Goal: Contribute content: Contribute content

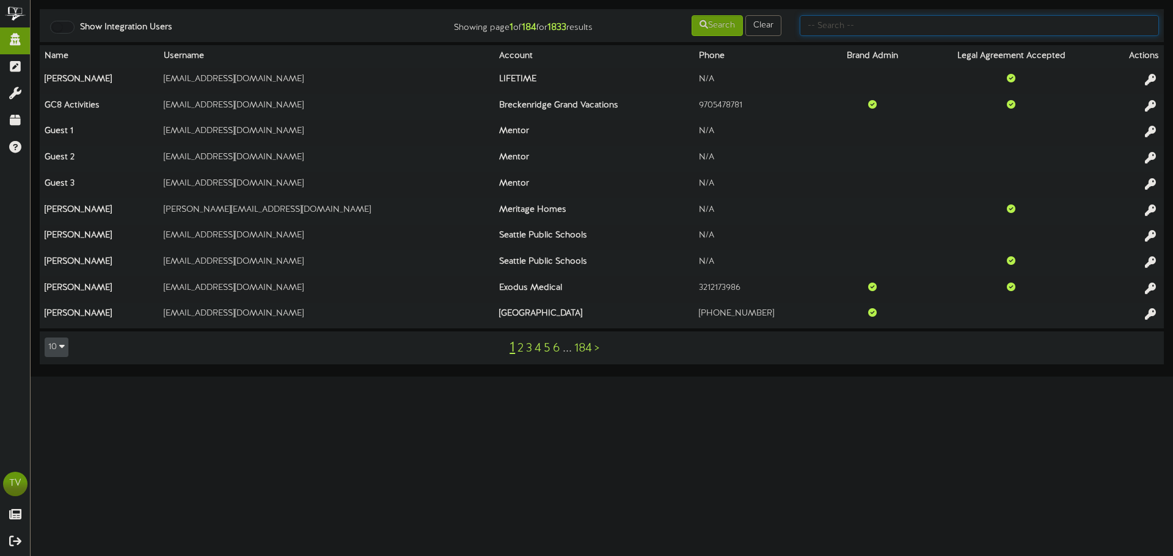
click at [842, 20] on input "text" at bounding box center [979, 25] width 359 height 21
type input "gentry"
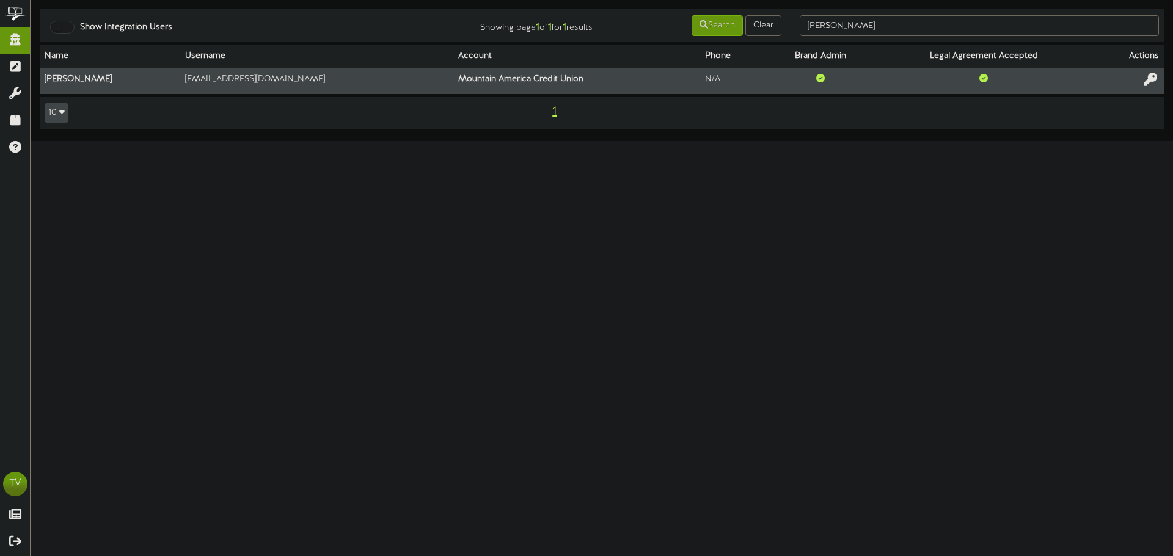
click at [1145, 85] on icon at bounding box center [1150, 79] width 13 height 13
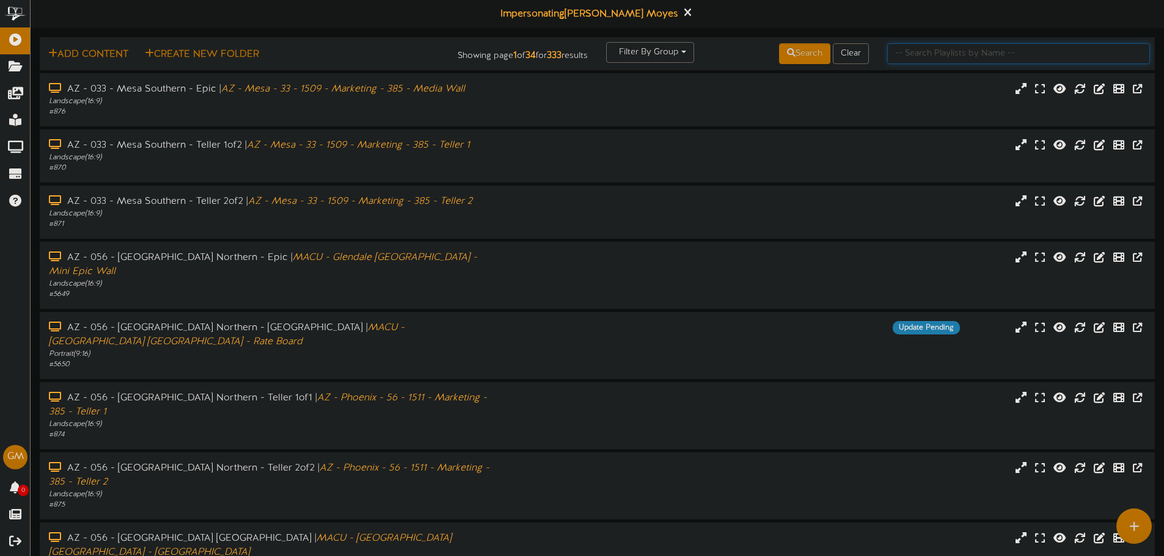
click at [921, 57] on input "text" at bounding box center [1018, 53] width 263 height 21
type input "9"
type input "[PERSON_NAME]"
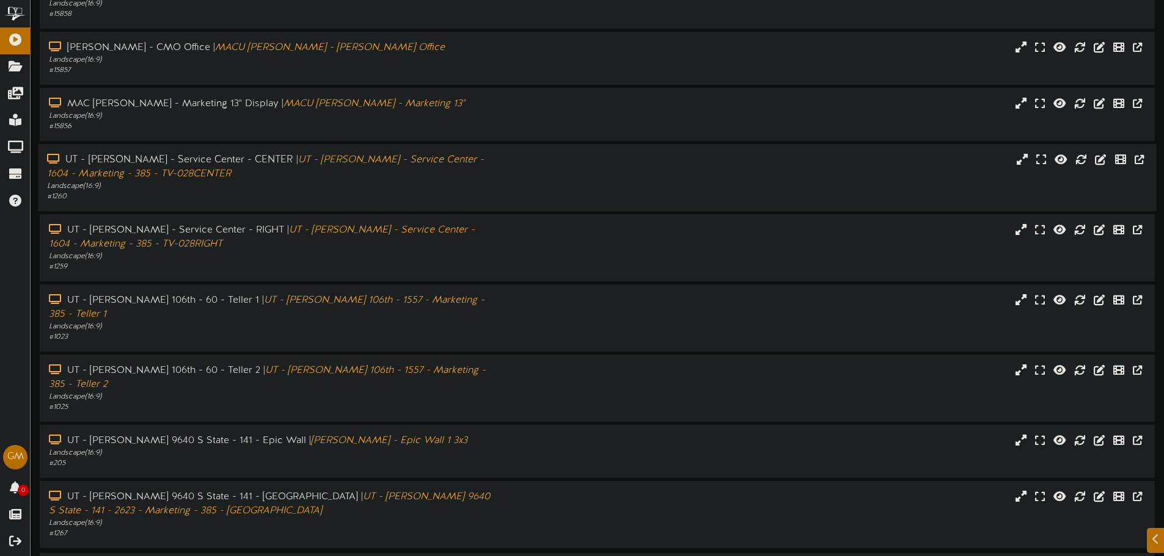
scroll to position [111, 0]
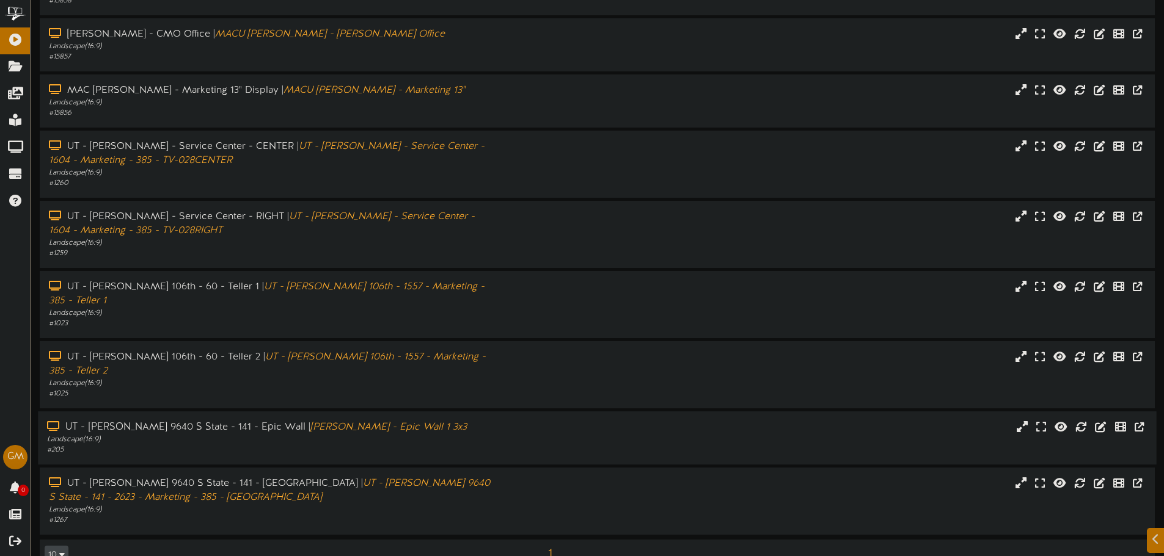
click at [237, 445] on div "# 205" at bounding box center [271, 450] width 448 height 10
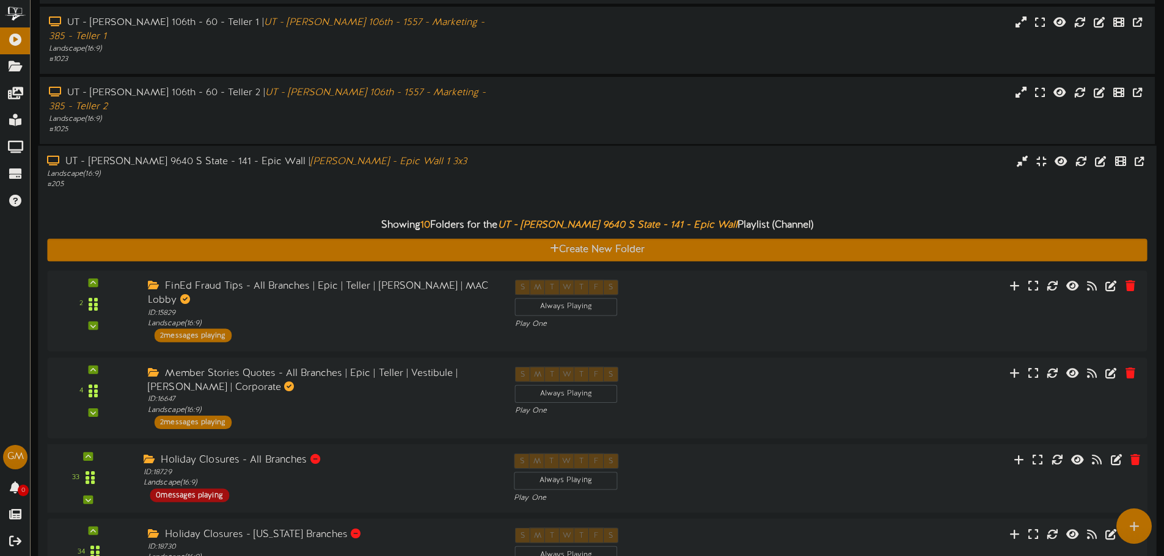
scroll to position [372, 0]
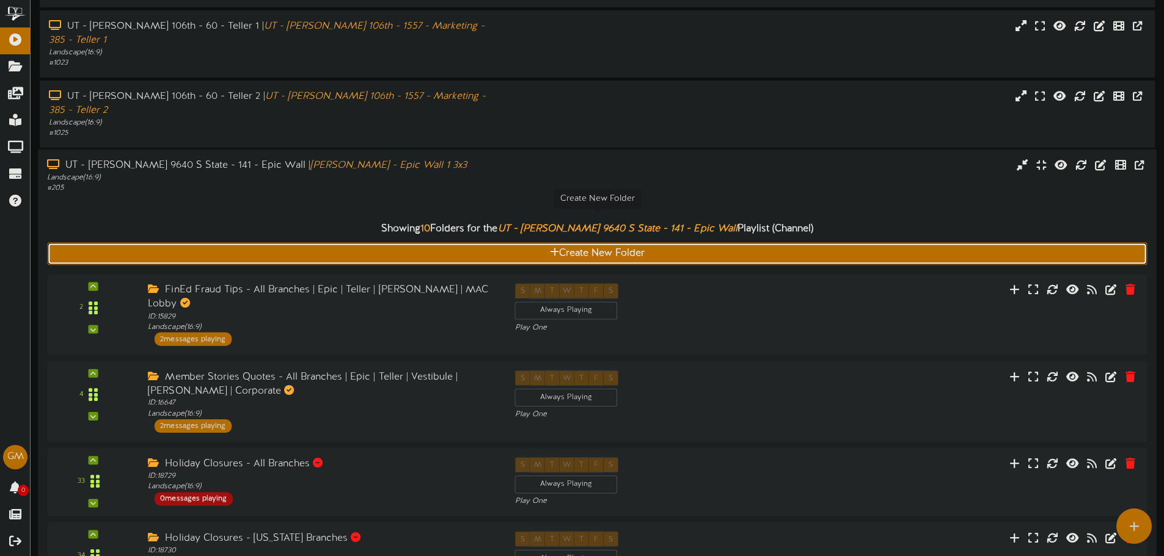
click at [660, 243] on button "Create New Folder" at bounding box center [597, 254] width 1100 height 23
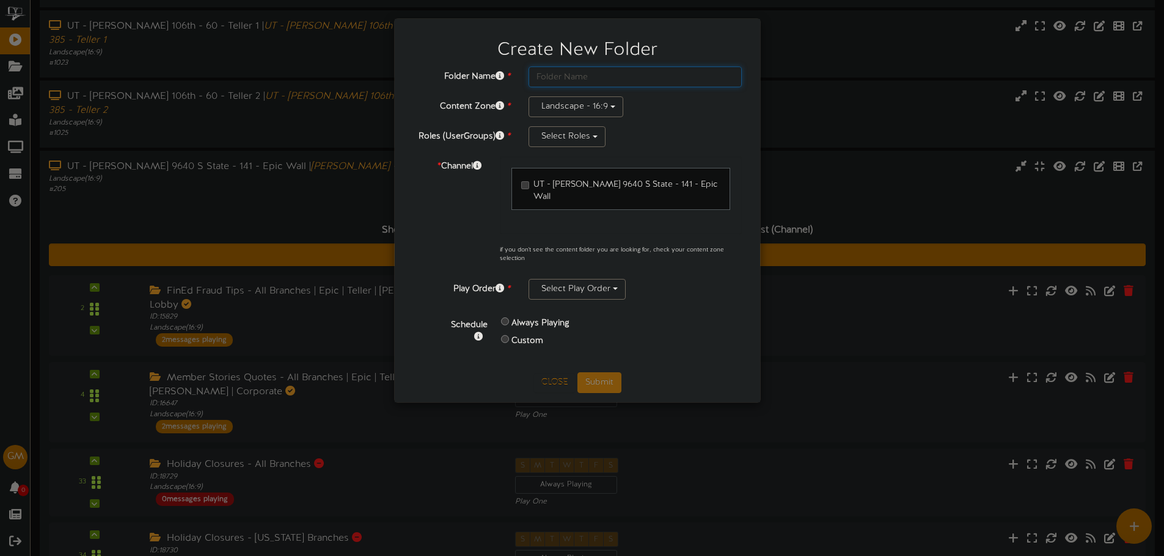
click at [657, 81] on input "text" at bounding box center [634, 77] width 213 height 21
type input "MACU Audio TEST 1"
click at [585, 130] on button "Select Roles" at bounding box center [566, 136] width 77 height 21
click at [532, 161] on label "MACU Corporate Default UG" at bounding box center [624, 165] width 191 height 16
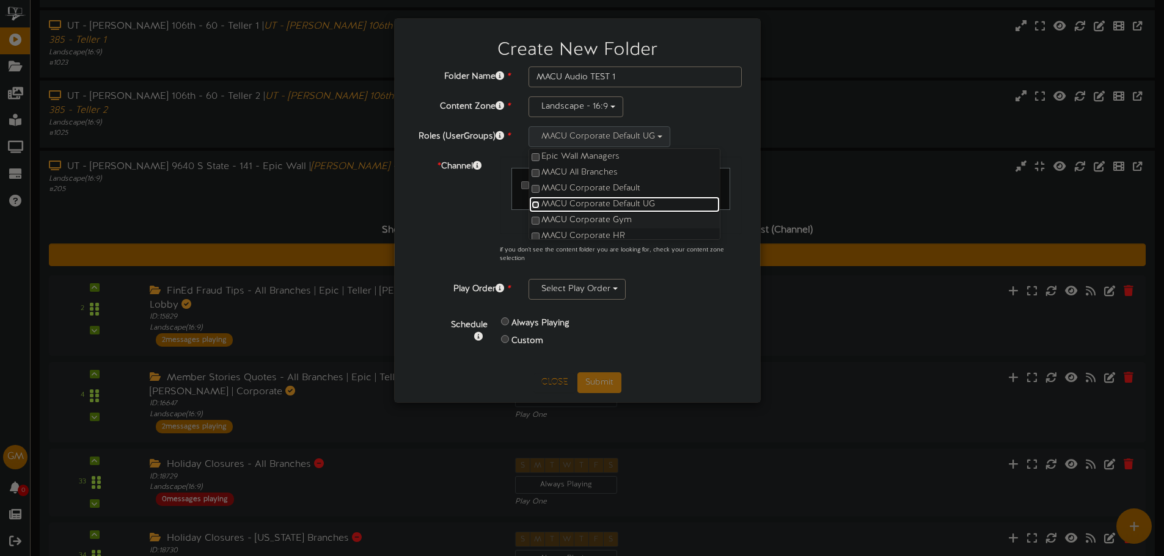
scroll to position [34, 0]
click at [487, 219] on div "* Channel UT - Sandy 9640 S State - 141 - Epic Wall if you don't see the conten…" at bounding box center [577, 213] width 347 height 114
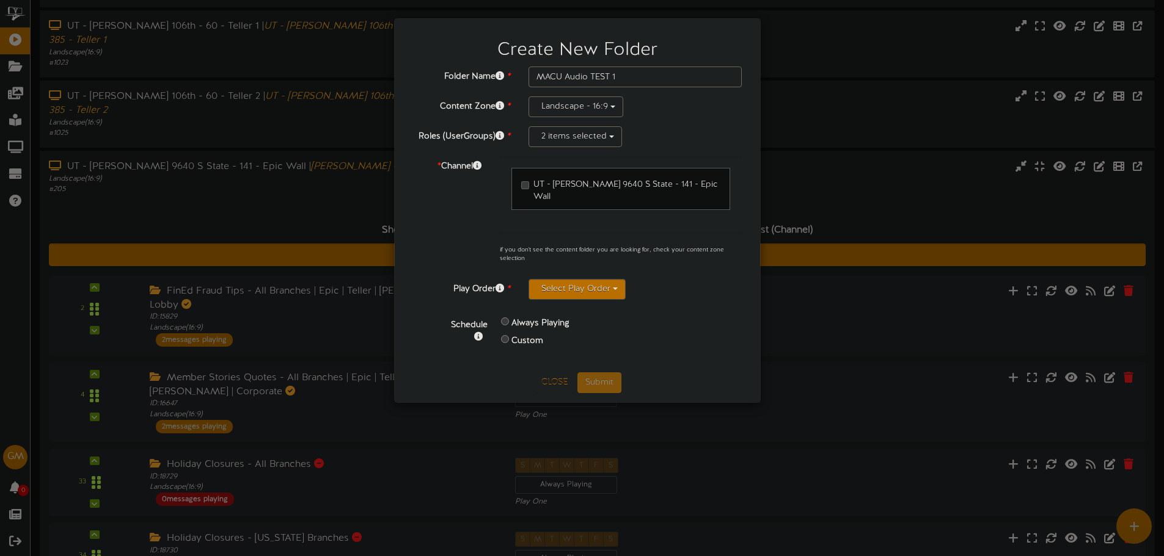
click at [546, 279] on button "Select Play Order" at bounding box center [576, 289] width 97 height 21
click at [567, 341] on label "Play One" at bounding box center [624, 349] width 191 height 16
drag, startPoint x: 447, startPoint y: 250, endPoint x: 467, endPoint y: 272, distance: 29.8
click at [448, 250] on div "* Channel UT - Sandy 9640 S State - 141 - Epic Wall if you don't see the conten…" at bounding box center [577, 213] width 347 height 114
click at [589, 373] on button "Submit" at bounding box center [599, 383] width 44 height 21
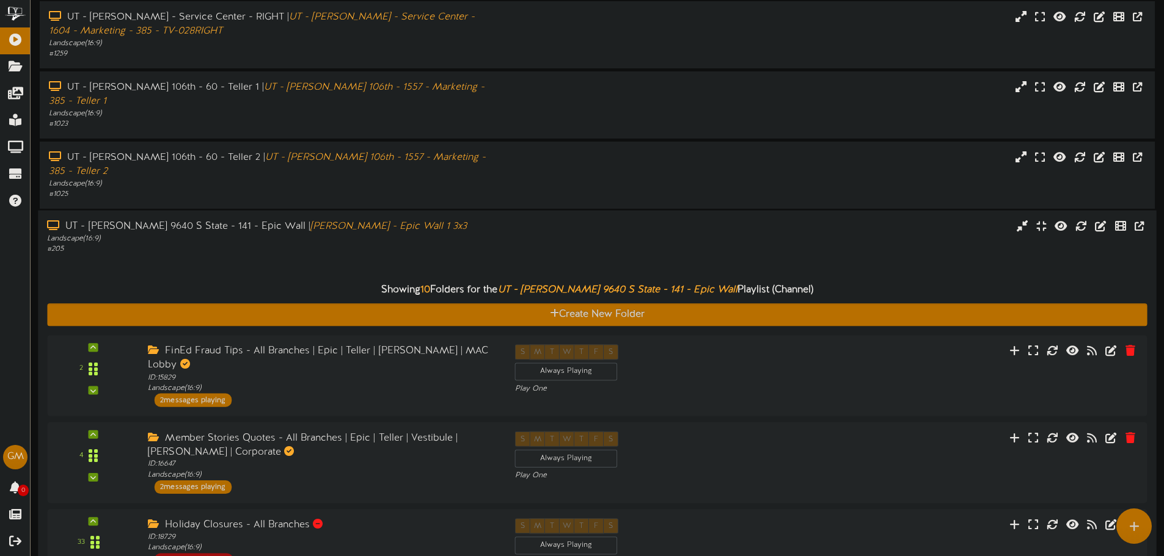
click at [327, 234] on div "Landscape ( 16:9 )" at bounding box center [271, 239] width 448 height 10
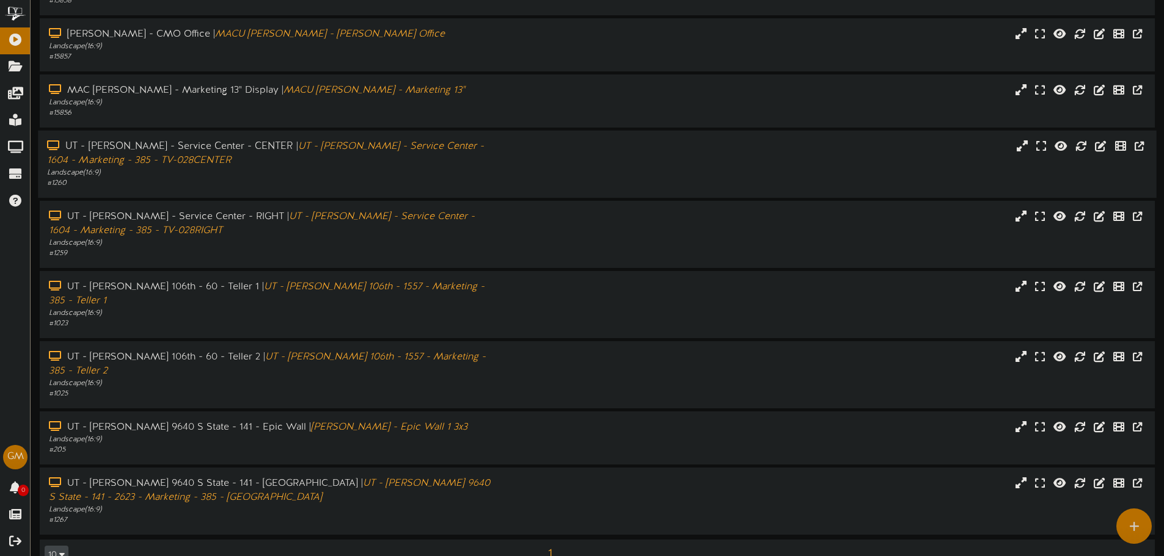
click at [286, 147] on icon "UT - [PERSON_NAME] - Service Center - 1604 - Marketing - 385 - TV-028CENTER" at bounding box center [265, 153] width 437 height 25
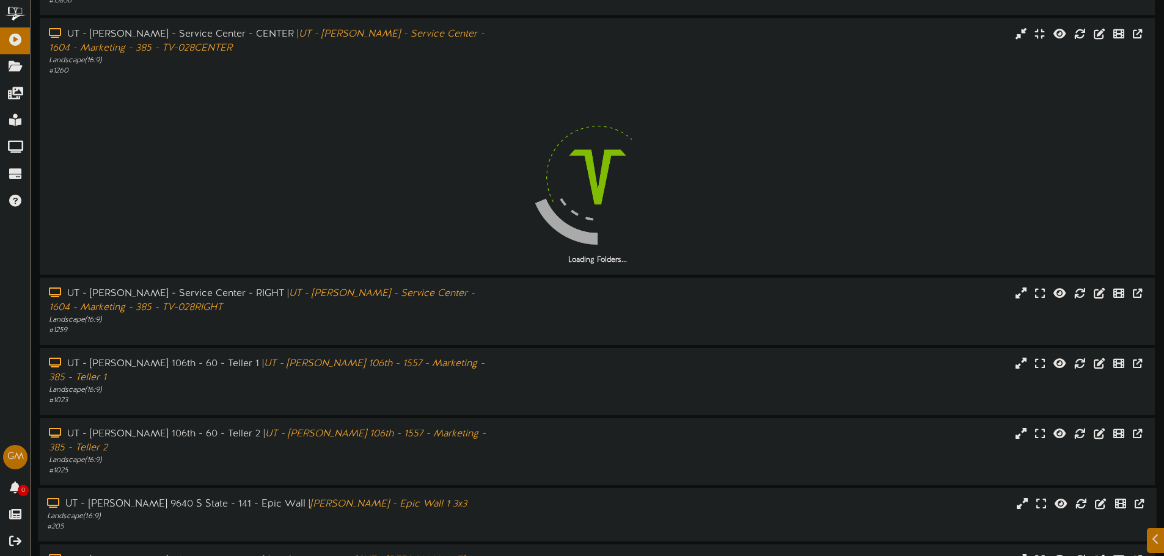
click at [326, 499] on icon "[PERSON_NAME] - Epic Wall 1 3x3" at bounding box center [388, 504] width 157 height 11
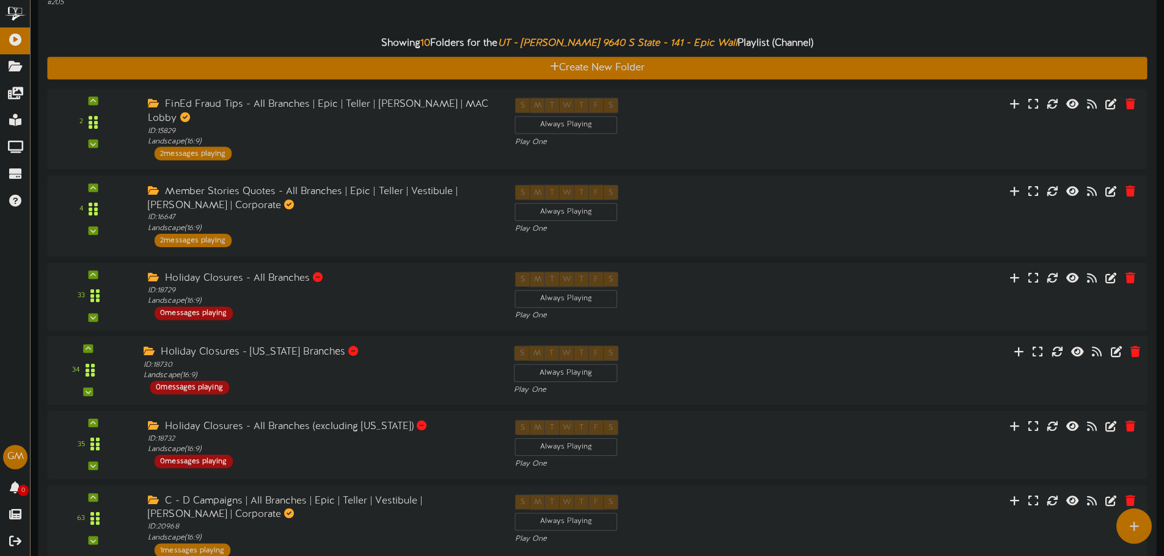
scroll to position [607, 0]
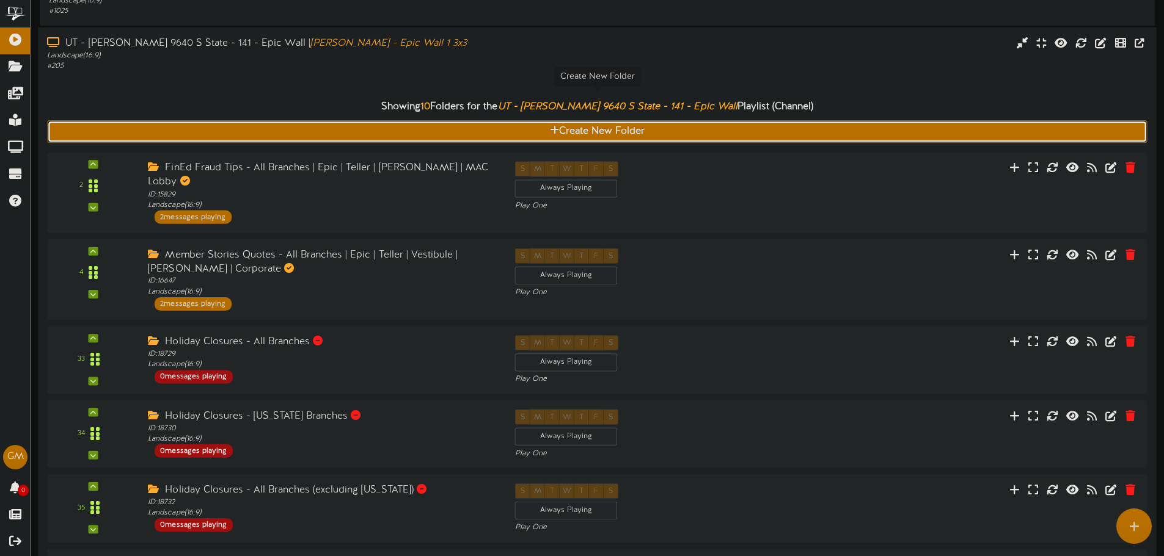
click at [444, 121] on button "Create New Folder" at bounding box center [597, 132] width 1100 height 23
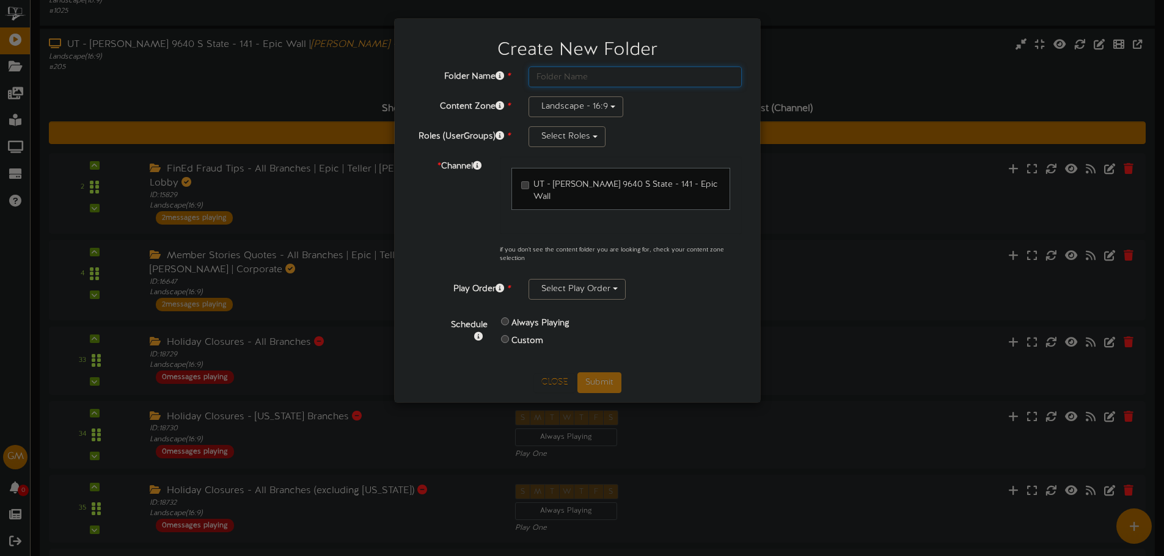
click at [562, 83] on input "text" at bounding box center [634, 77] width 213 height 21
type input "MACU Audio Test 2"
click at [568, 133] on button "Select Roles" at bounding box center [566, 136] width 77 height 21
click at [480, 200] on div "* Channel UT - Sandy 9640 S State - 141 - Epic Wall if you don't see the conten…" at bounding box center [577, 213] width 347 height 114
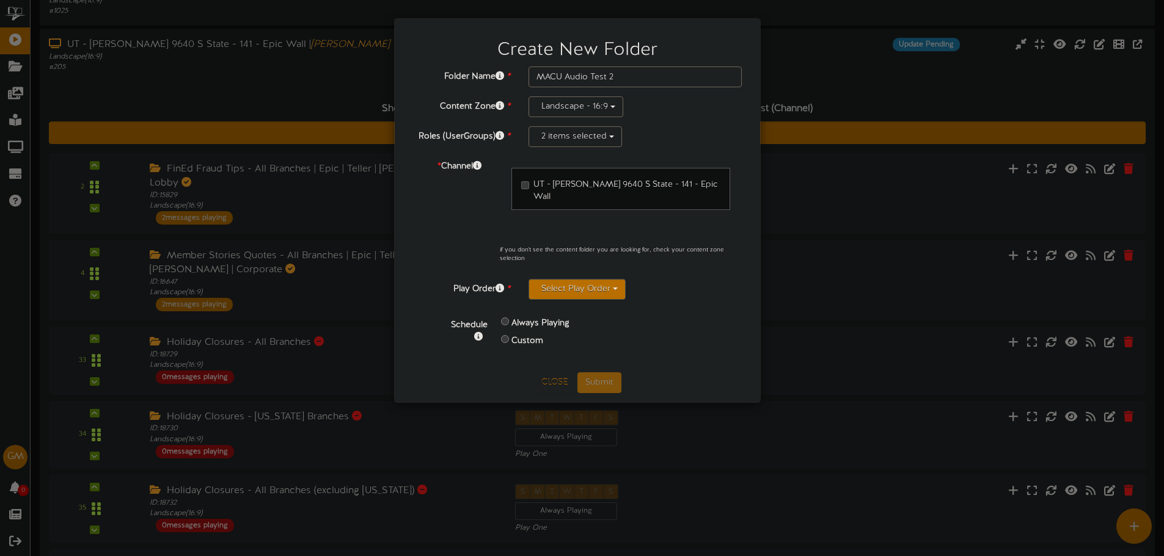
click at [567, 279] on button "Select Play Order" at bounding box center [576, 289] width 97 height 21
click at [558, 341] on label "Play One" at bounding box center [624, 349] width 191 height 16
click at [593, 373] on button "Submit" at bounding box center [599, 383] width 44 height 21
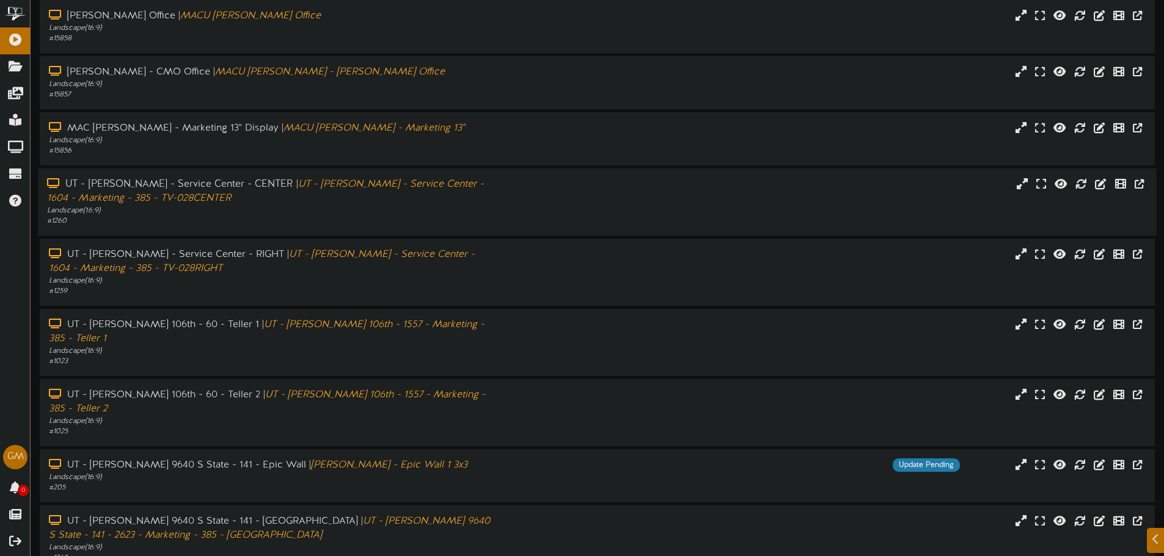
scroll to position [111, 0]
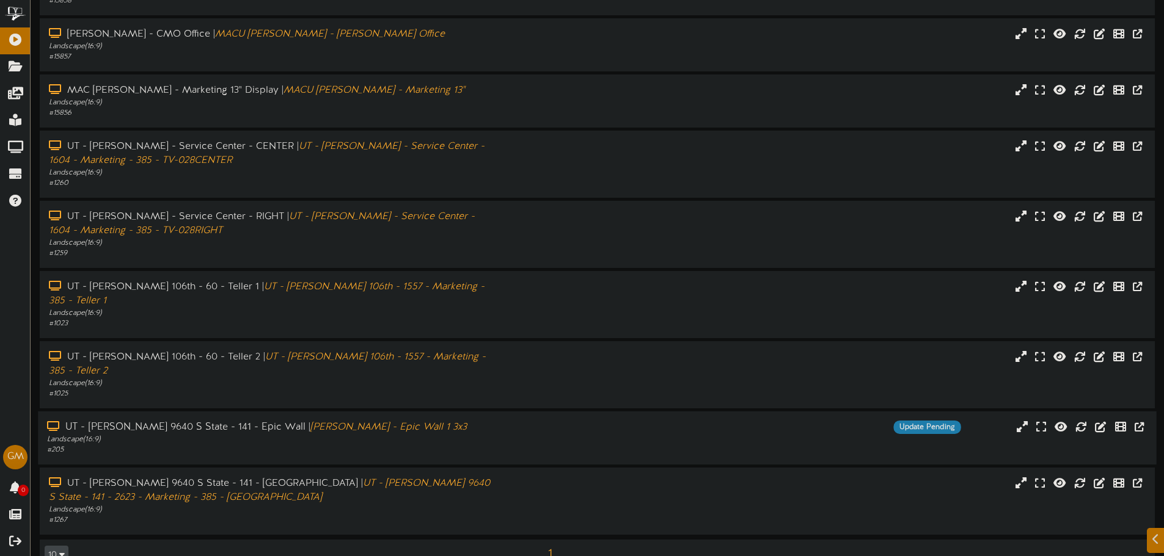
drag, startPoint x: 294, startPoint y: 409, endPoint x: 288, endPoint y: 412, distance: 6.6
click at [289, 435] on div "Landscape ( 16:9 )" at bounding box center [271, 440] width 448 height 10
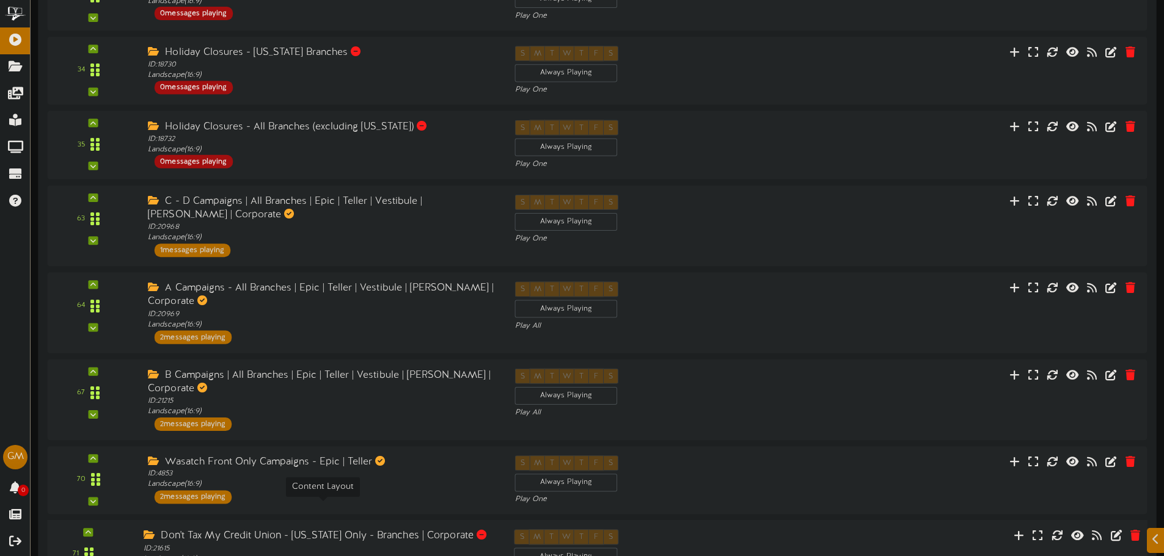
scroll to position [1034, 0]
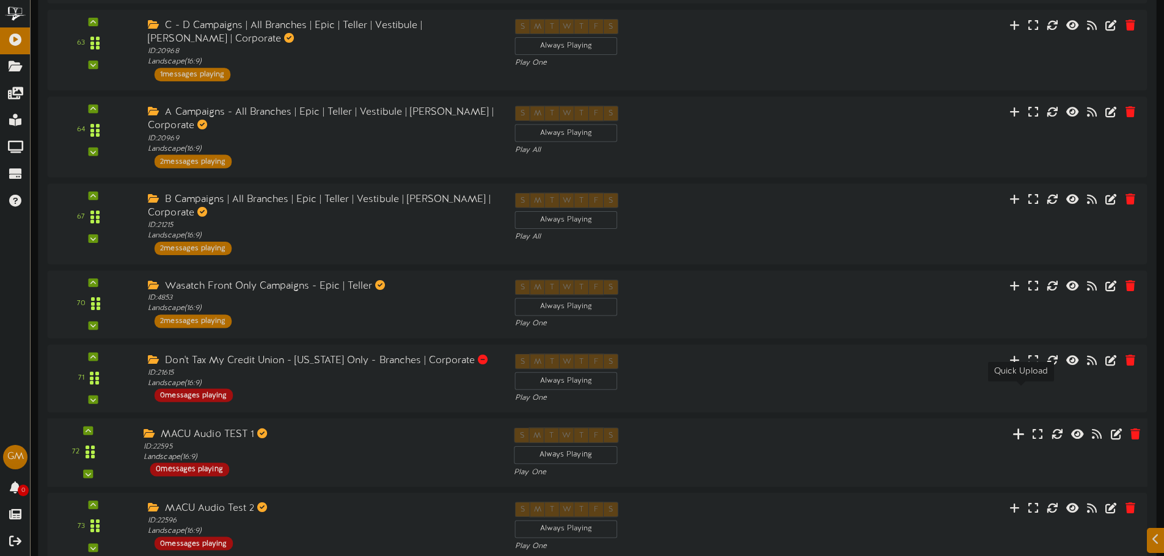
click at [1021, 427] on icon at bounding box center [1018, 433] width 13 height 13
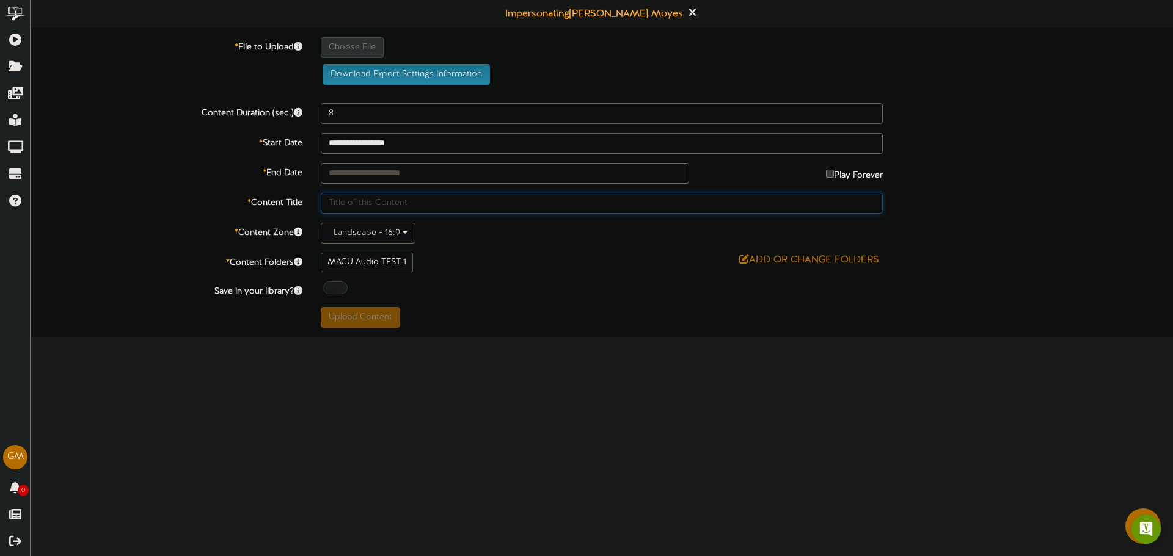
click at [393, 205] on input "text" at bounding box center [602, 203] width 562 height 21
paste input "MACU | Phoenix Suns"
type input "MACU | Phoenix Suns 1"
type input "**********"
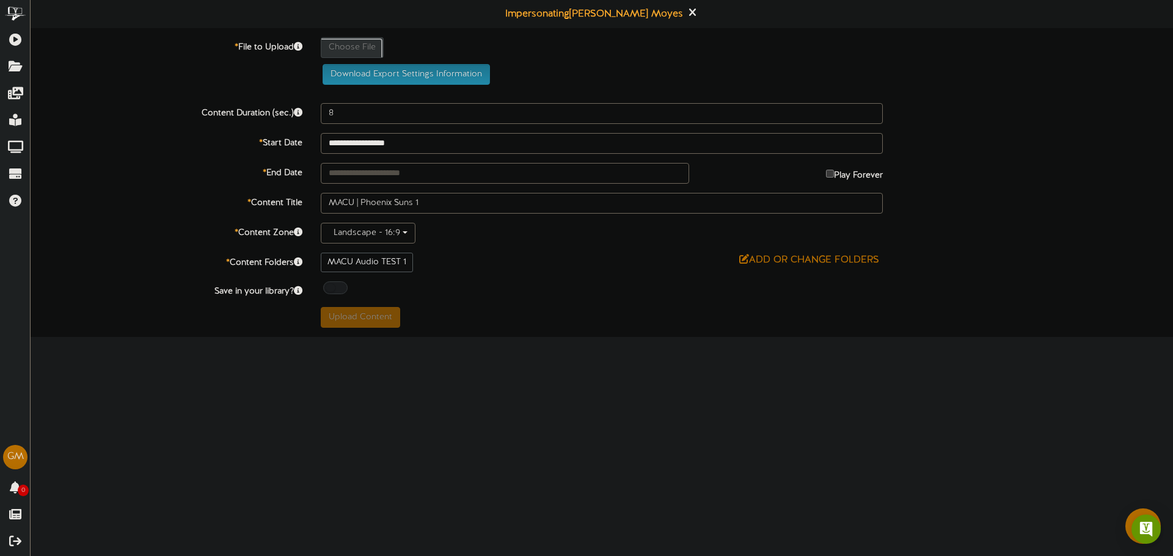
type input "MACU_SUNS"
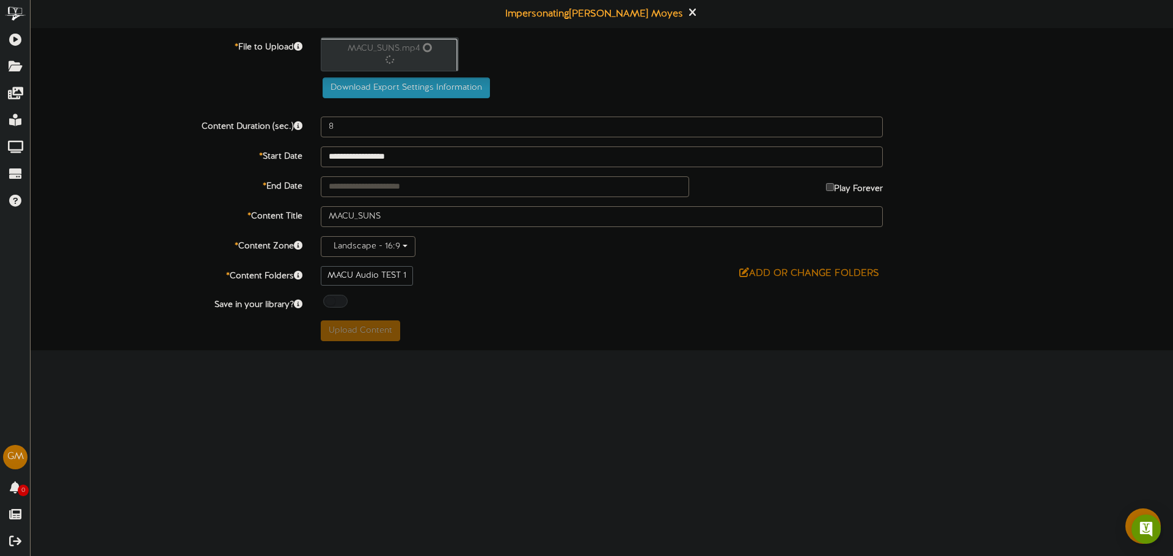
type input "132"
click at [599, 349] on html "ChannelValet Playlists Folders Messages My Library Groups Devices Help GM Gentr…" at bounding box center [586, 174] width 1173 height 349
click at [362, 331] on button "Upload Content" at bounding box center [360, 329] width 79 height 21
type input "**********"
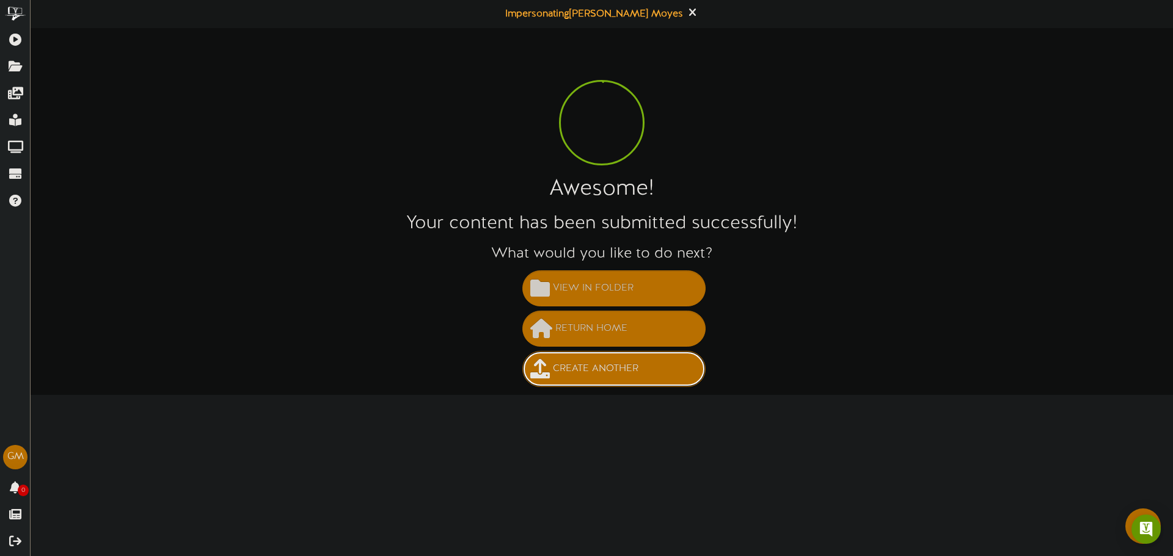
click at [606, 367] on span "Create Another" at bounding box center [596, 369] width 92 height 20
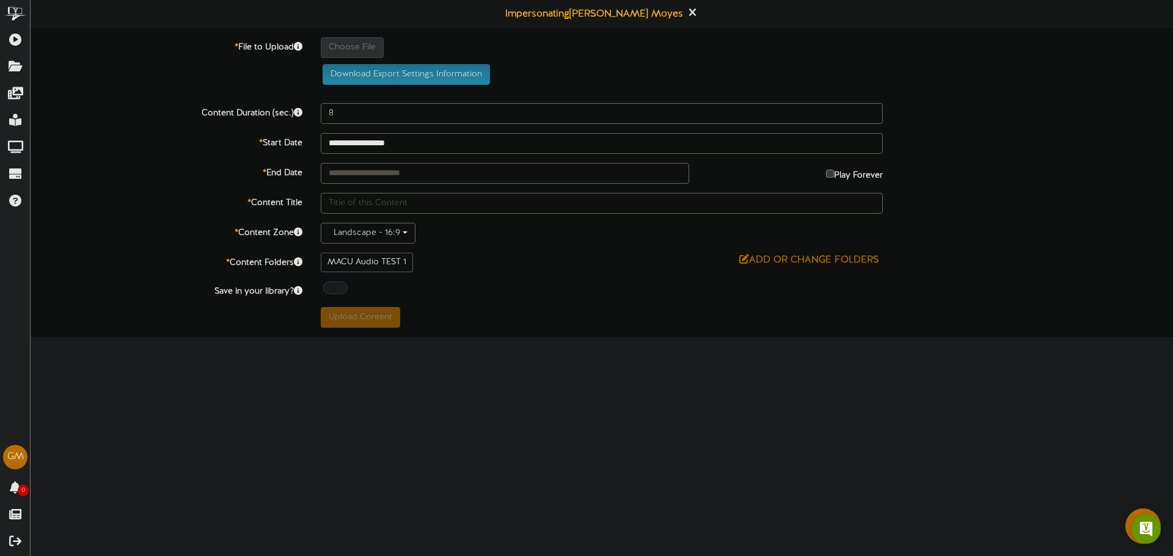
click at [390, 269] on div "MACU Audio TEST 1" at bounding box center [367, 263] width 92 height 20
click at [389, 263] on div "MACU Audio TEST 1" at bounding box center [367, 263] width 92 height 20
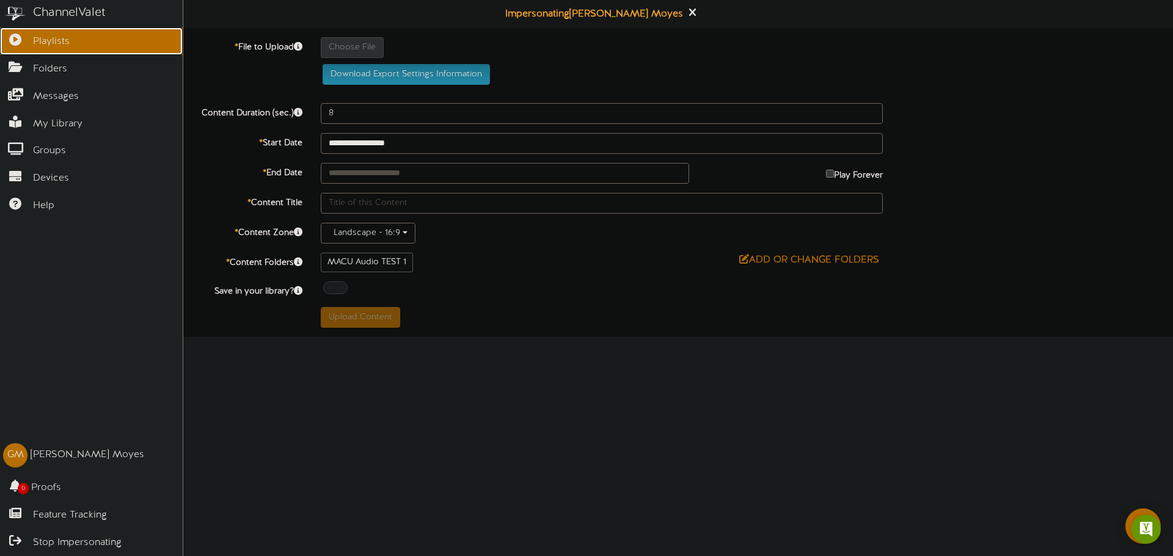
click at [19, 43] on icon at bounding box center [15, 38] width 31 height 9
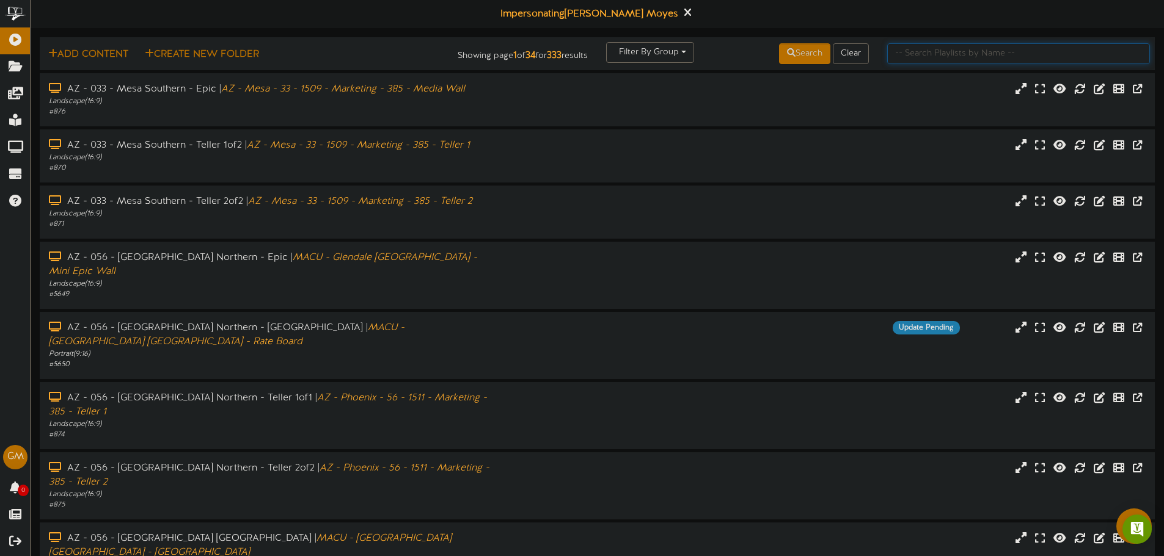
click at [933, 60] on input "text" at bounding box center [1018, 53] width 263 height 21
type input "[PERSON_NAME]"
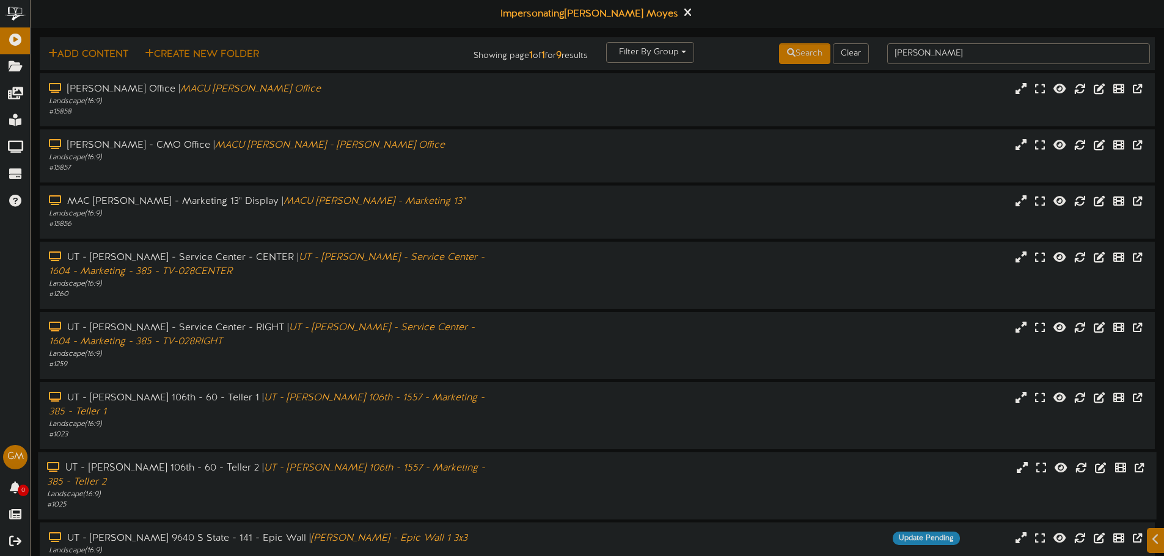
scroll to position [111, 0]
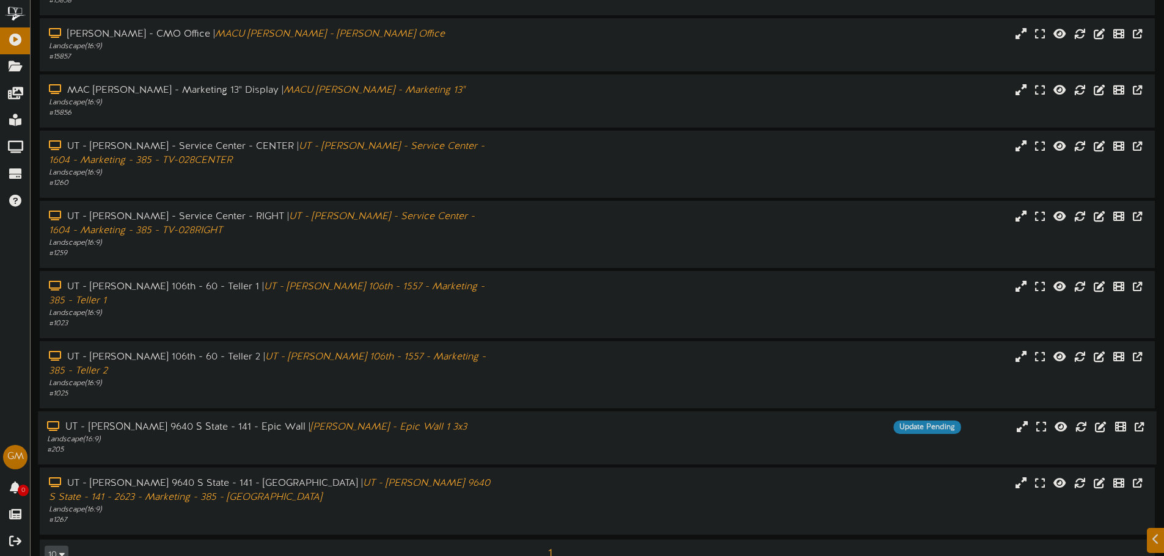
click at [286, 412] on div "UT - Sandy 9640 S State - 141 - Epic Wall | Sandy Branch - Epic Wall 1 3x3 Land…" at bounding box center [597, 438] width 1118 height 53
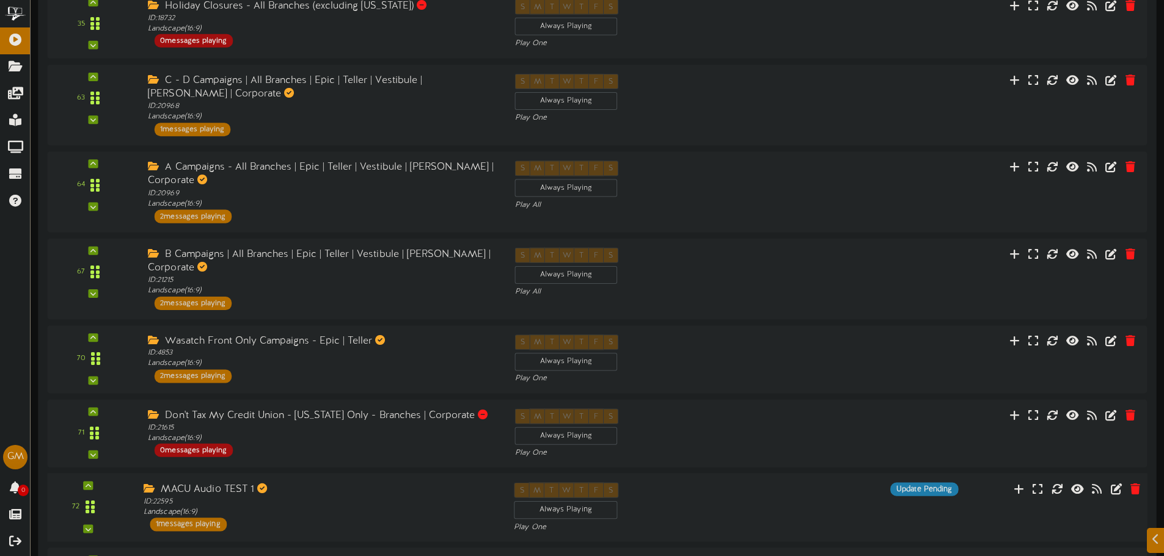
scroll to position [1131, 0]
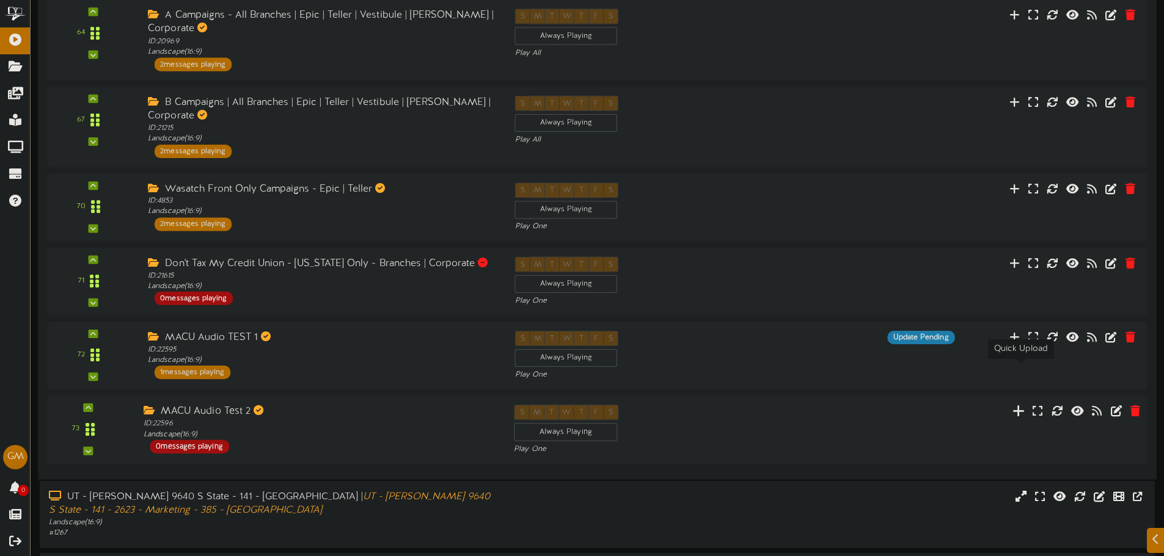
click at [1017, 404] on icon at bounding box center [1018, 410] width 13 height 13
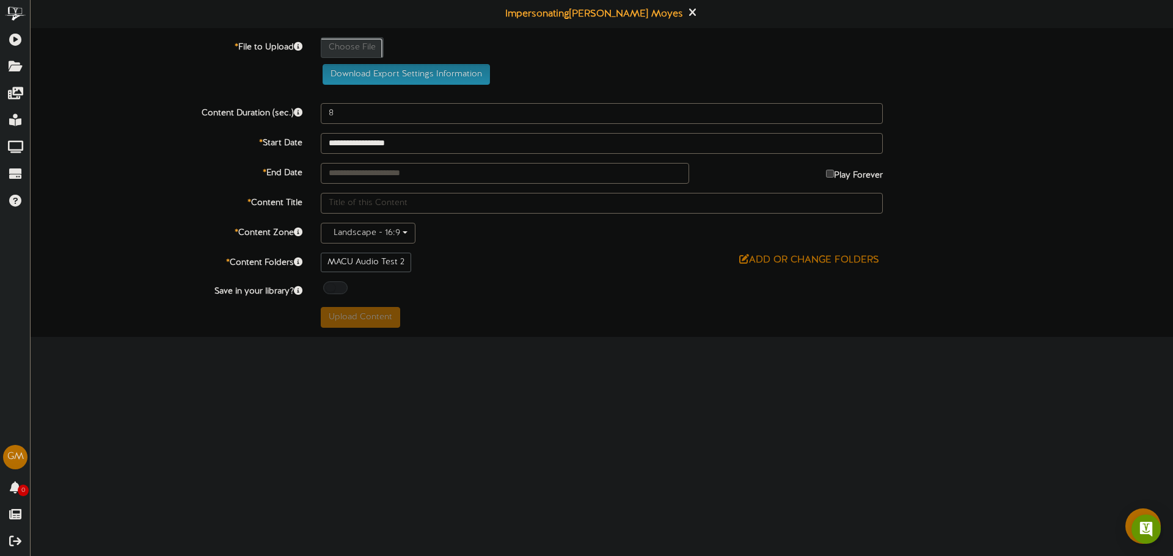
type input "**********"
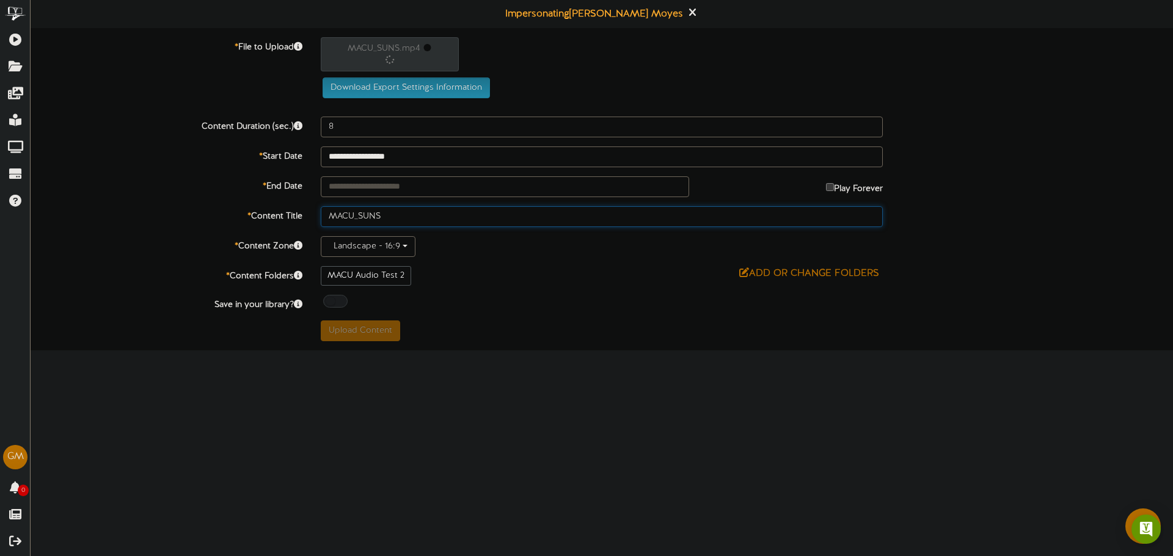
click at [398, 213] on input "MACU_SUNS" at bounding box center [602, 216] width 562 height 21
type input "MACU_SUNS 2"
click at [211, 95] on div "Download Export Settings Information" at bounding box center [601, 67] width 1179 height 61
click at [341, 302] on div at bounding box center [335, 301] width 24 height 13
type input "132"
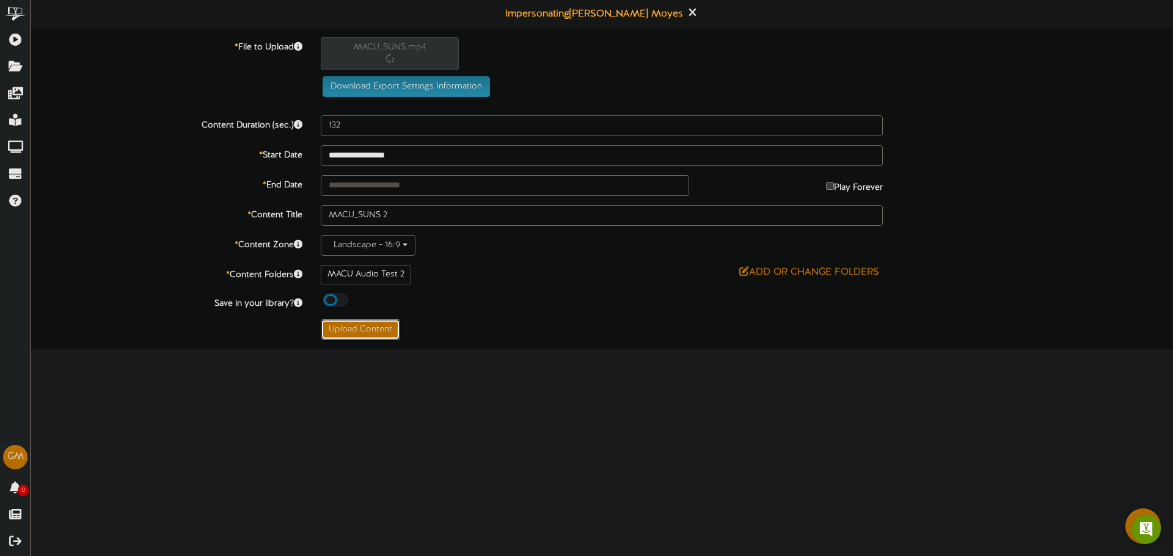
click at [332, 323] on button "Upload Content" at bounding box center [360, 329] width 79 height 21
type input "**********"
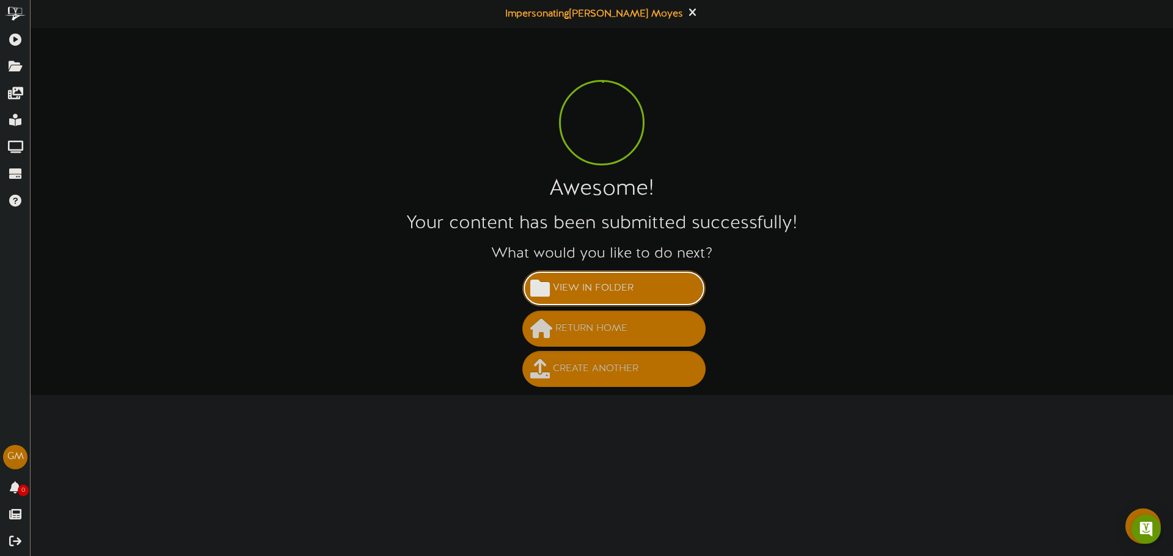
click at [555, 283] on span "View in Folder" at bounding box center [593, 289] width 87 height 20
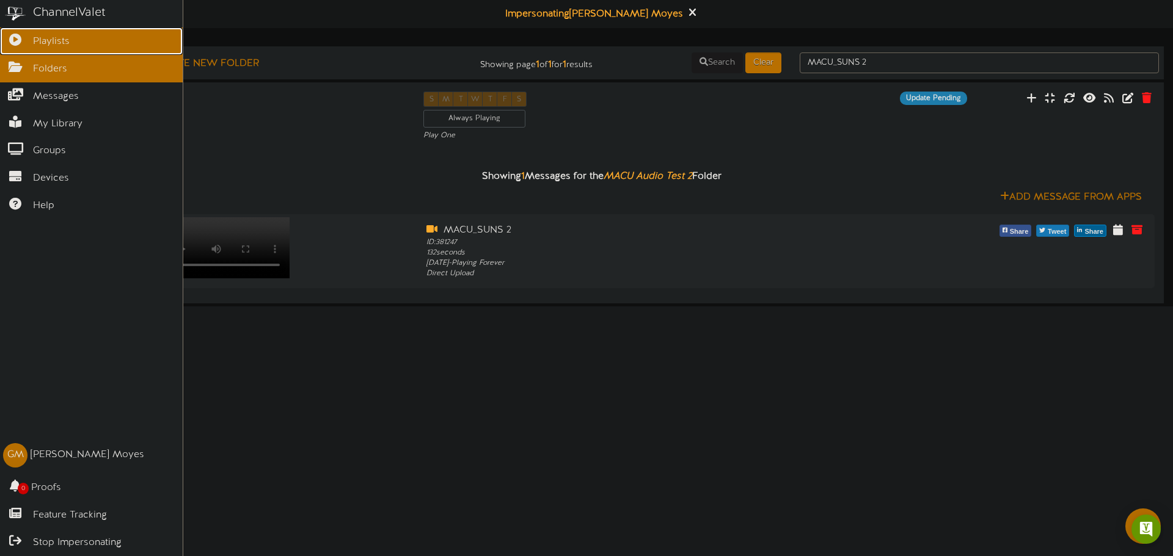
click at [7, 44] on link "Playlists" at bounding box center [91, 40] width 183 height 27
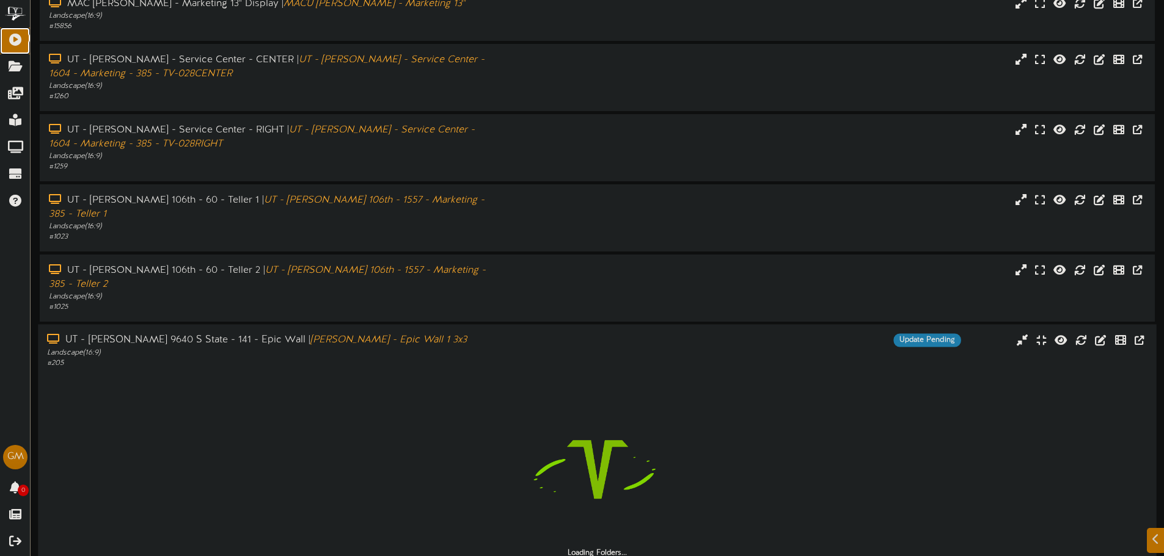
scroll to position [301, 0]
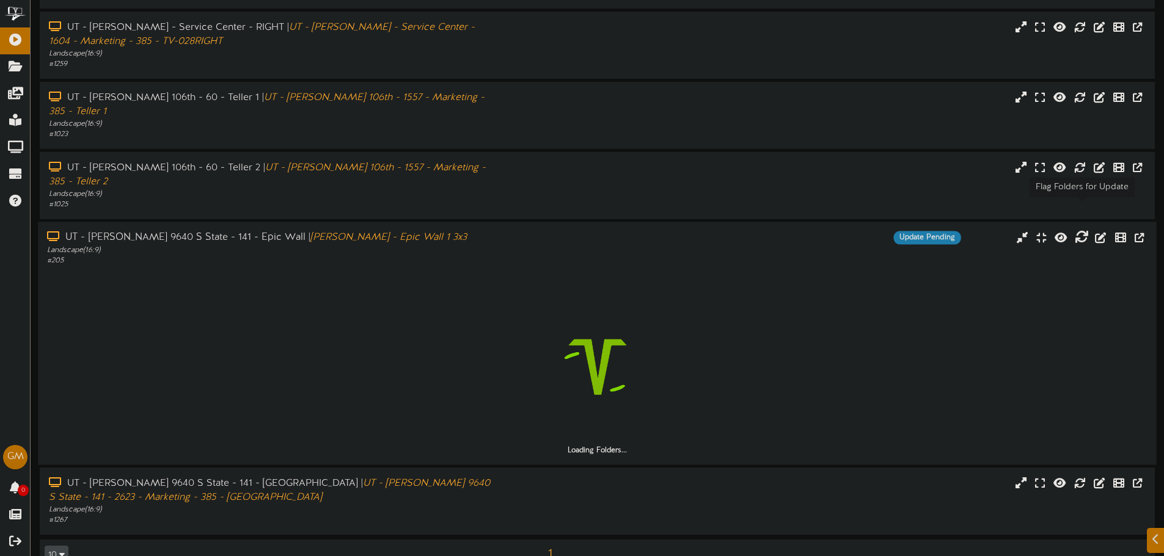
click at [1086, 230] on icon at bounding box center [1081, 236] width 13 height 13
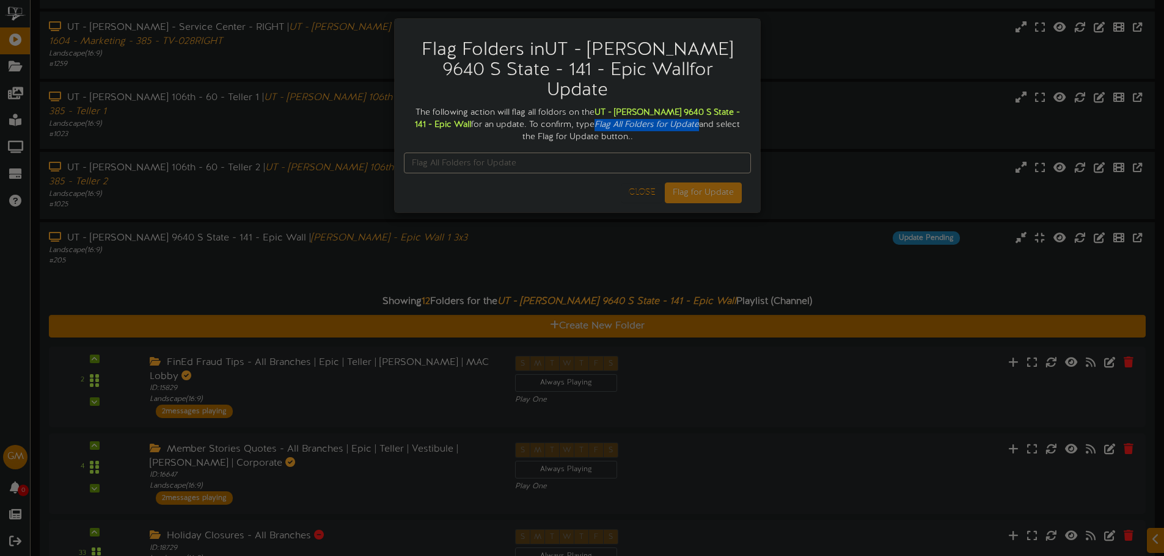
drag, startPoint x: 560, startPoint y: 105, endPoint x: 681, endPoint y: 119, distance: 121.8
click at [664, 107] on div "The following action will flag all foldors on the UT - Sandy 9640 S State - 141…" at bounding box center [577, 125] width 347 height 37
copy icon "Flag All Folders for Update"
click at [533, 153] on input "text" at bounding box center [577, 163] width 347 height 21
paste input "Flag All Folders for Update"
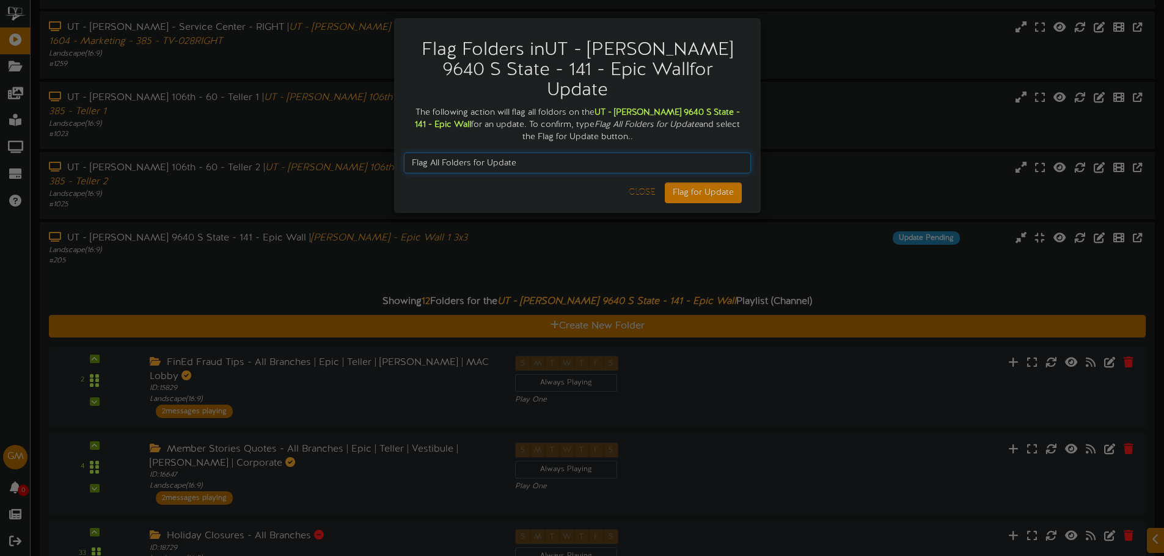
type input "Flag All Folders for Update"
click at [707, 183] on button "Flag for Update" at bounding box center [703, 193] width 77 height 21
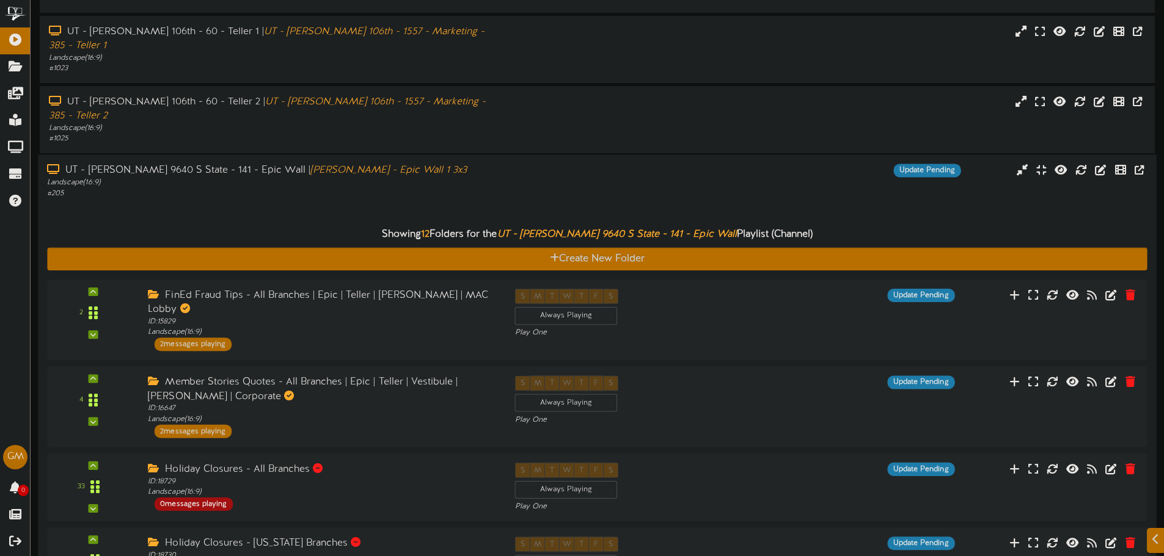
click at [285, 188] on div "# 205" at bounding box center [271, 193] width 448 height 10
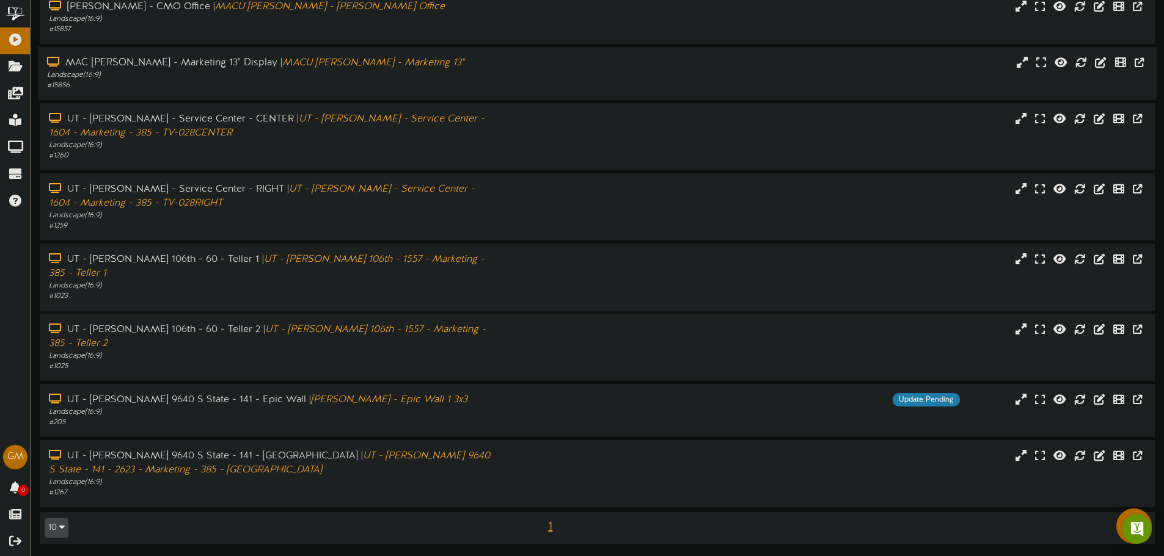
scroll to position [111, 0]
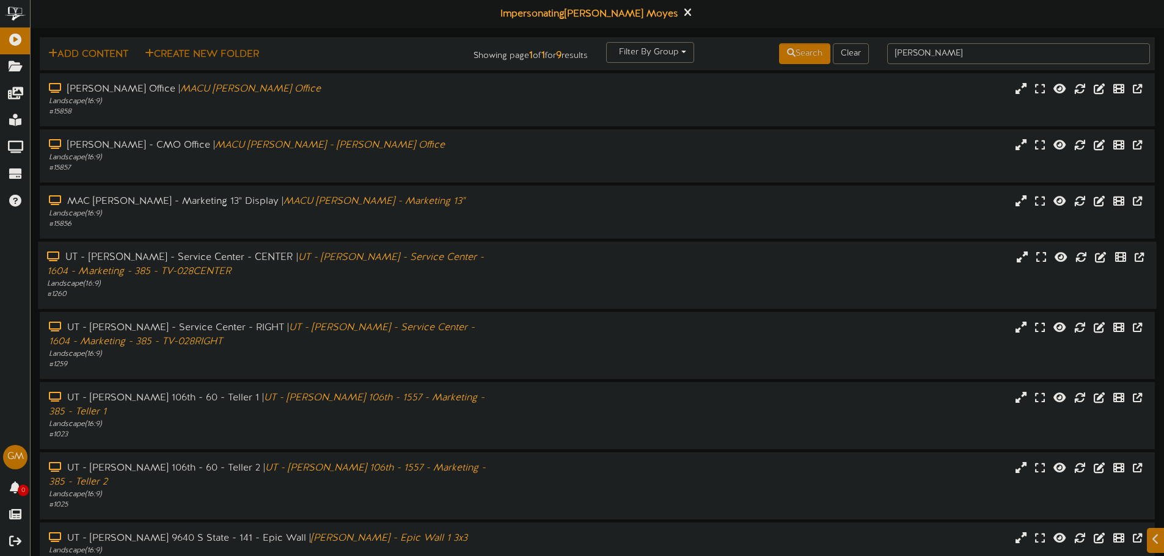
scroll to position [111, 0]
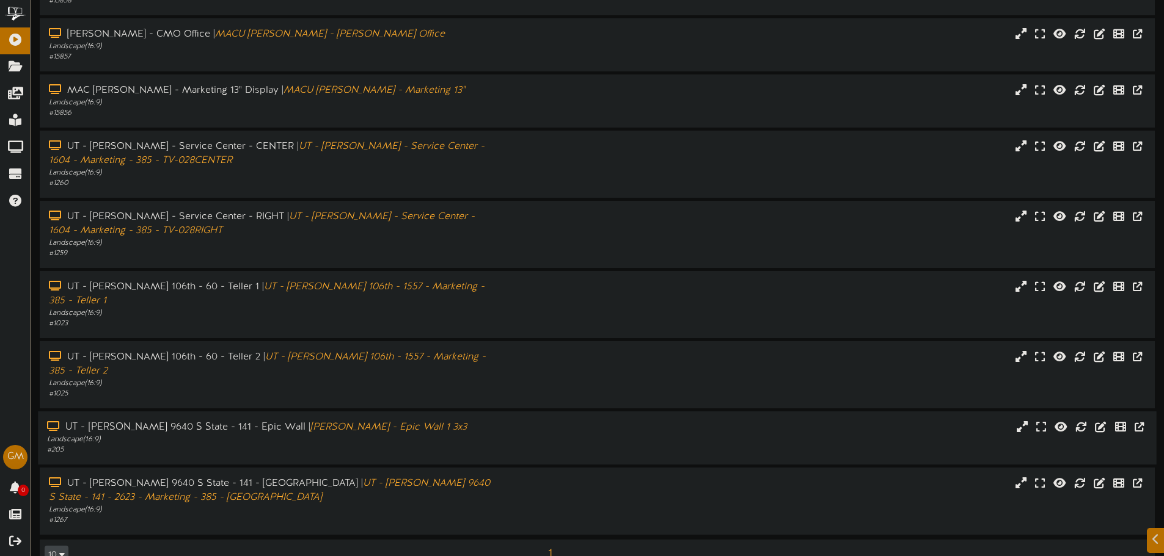
click at [210, 430] on div "UT - [PERSON_NAME] 9640 S State - 141 - Epic Wall | [PERSON_NAME] - Epic Wall 1…" at bounding box center [597, 438] width 1118 height 53
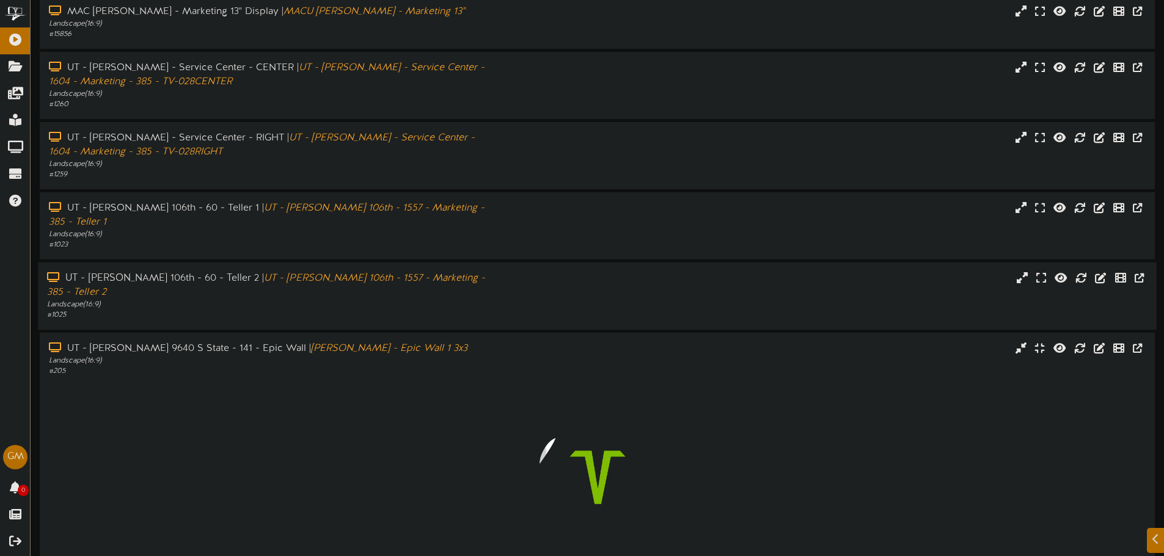
scroll to position [301, 0]
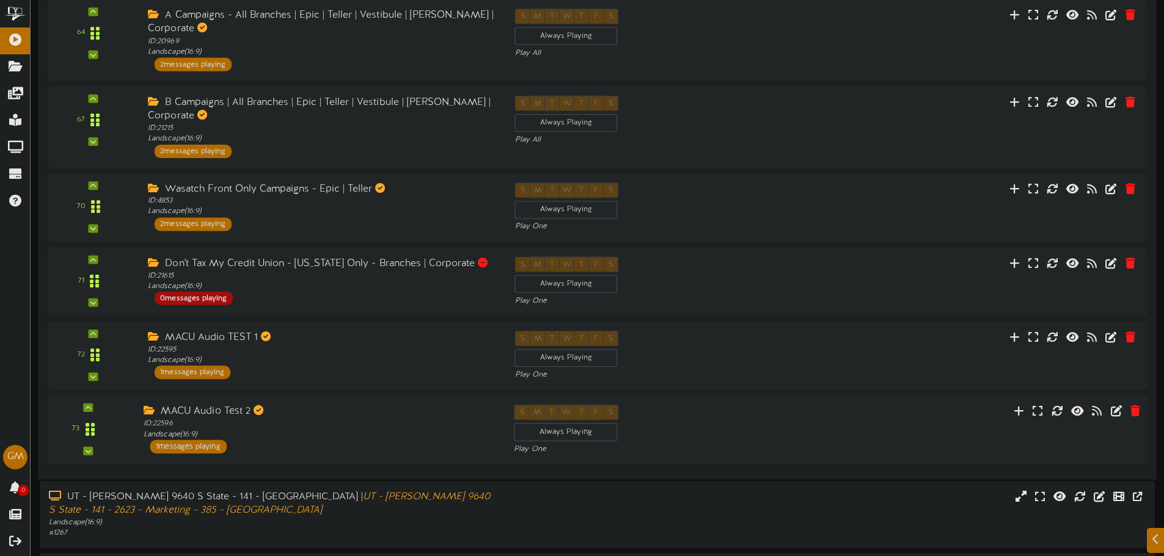
click at [327, 405] on div "MACU Audio Test 2" at bounding box center [320, 412] width 352 height 14
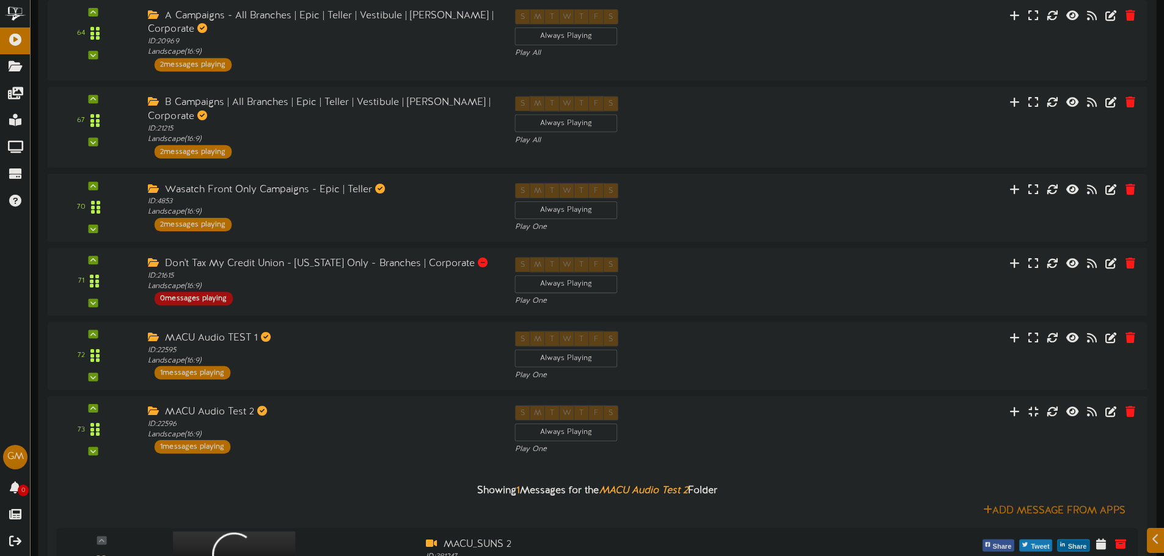
scroll to position [1252, 0]
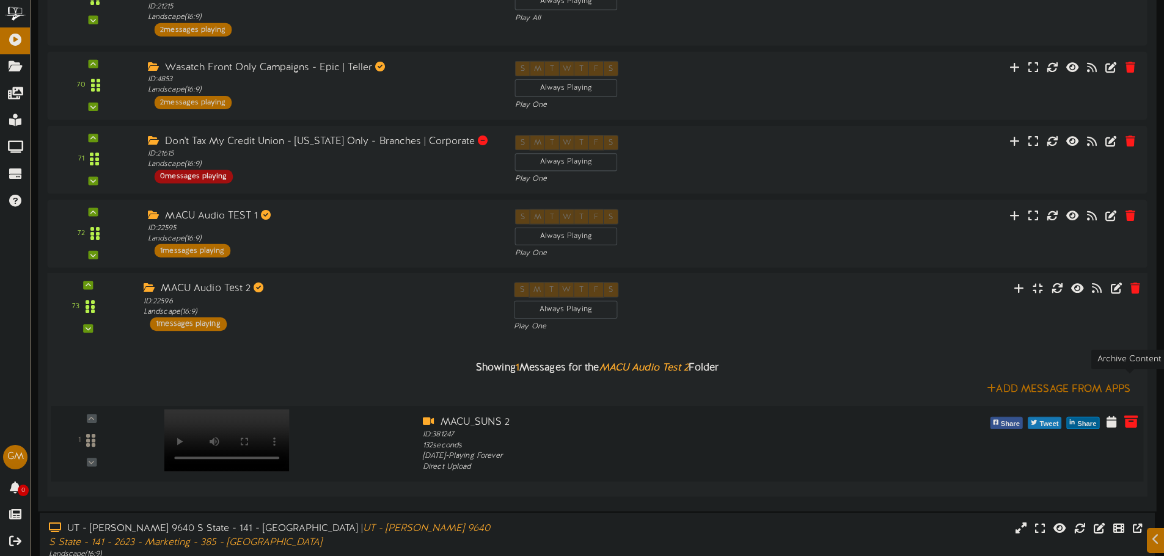
click at [1123, 414] on button at bounding box center [1130, 424] width 21 height 20
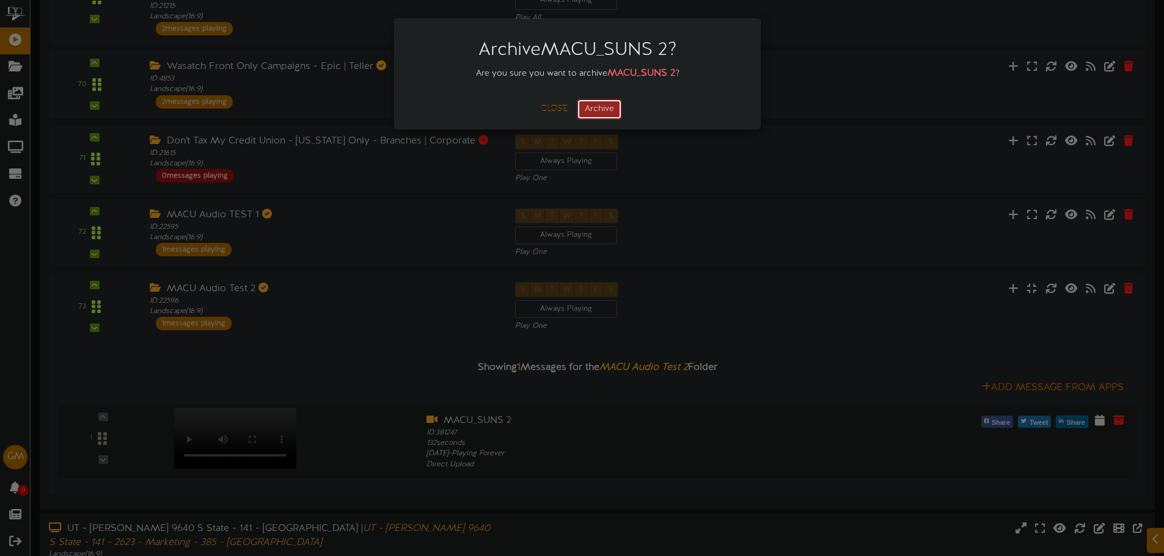
click at [611, 118] on button "Archive" at bounding box center [599, 109] width 45 height 21
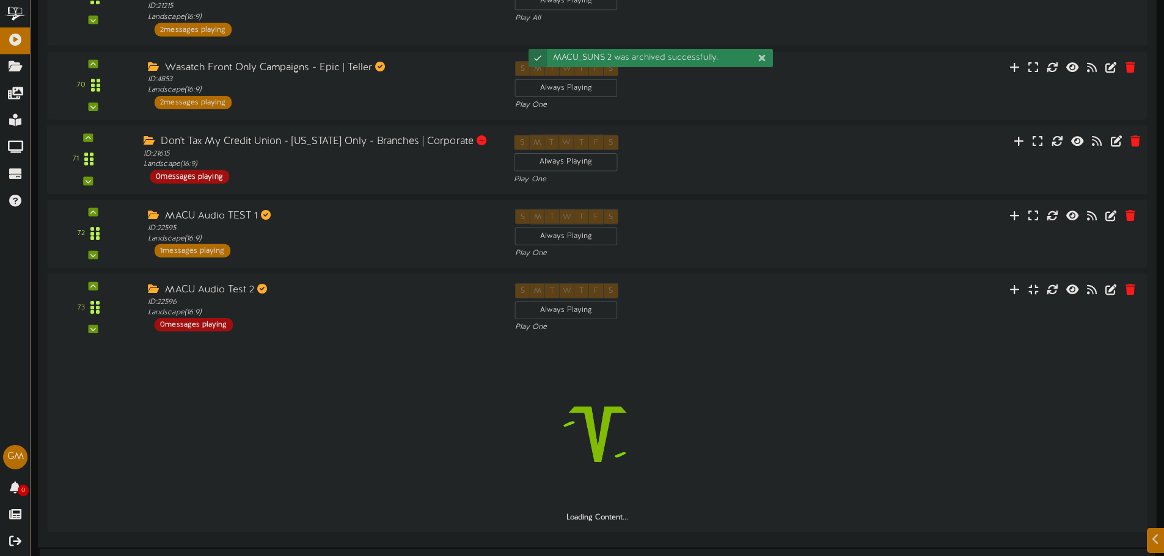
scroll to position [1236, 0]
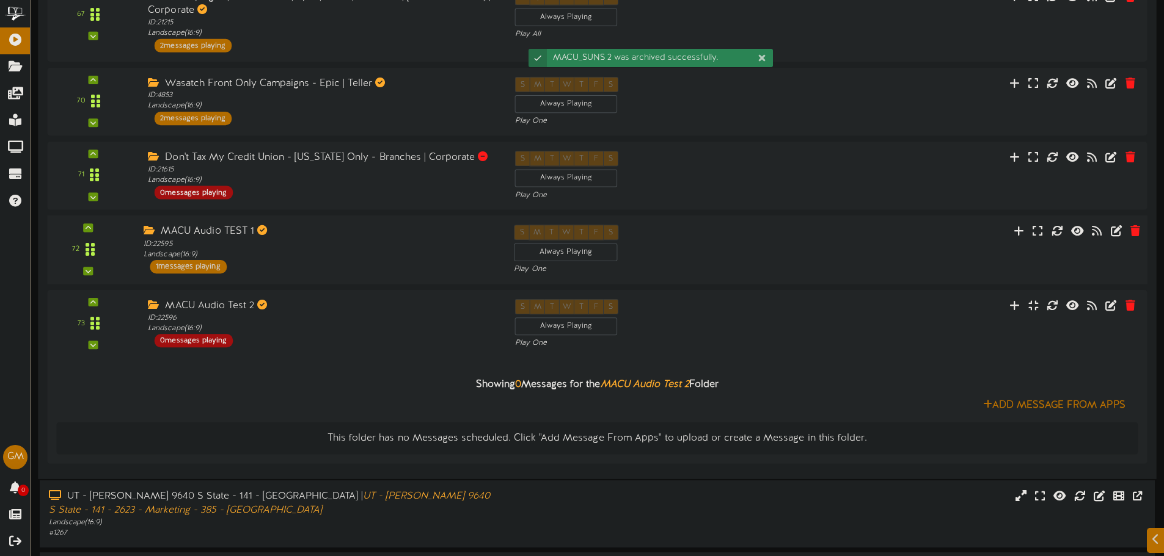
click at [809, 225] on div "72 ID:" at bounding box center [597, 250] width 1111 height 50
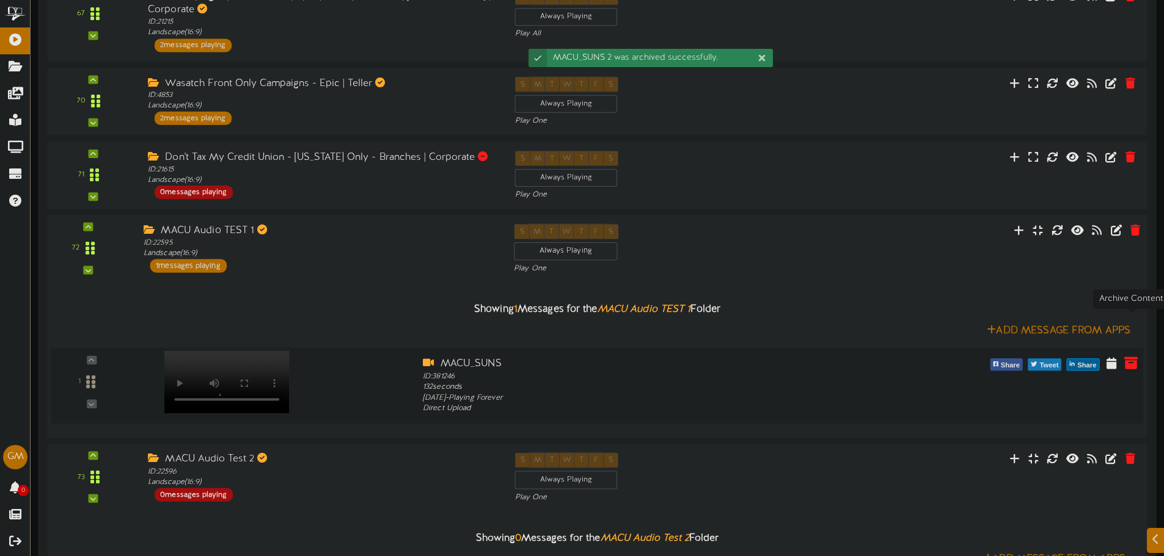
click at [1124, 357] on icon at bounding box center [1130, 363] width 13 height 13
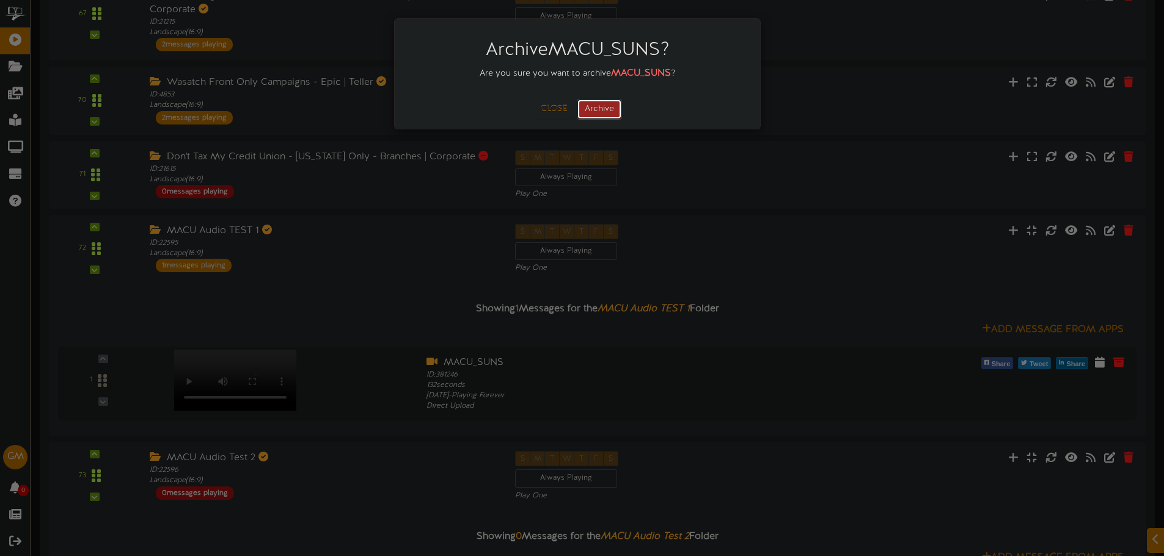
click at [608, 115] on button "Archive" at bounding box center [599, 109] width 45 height 21
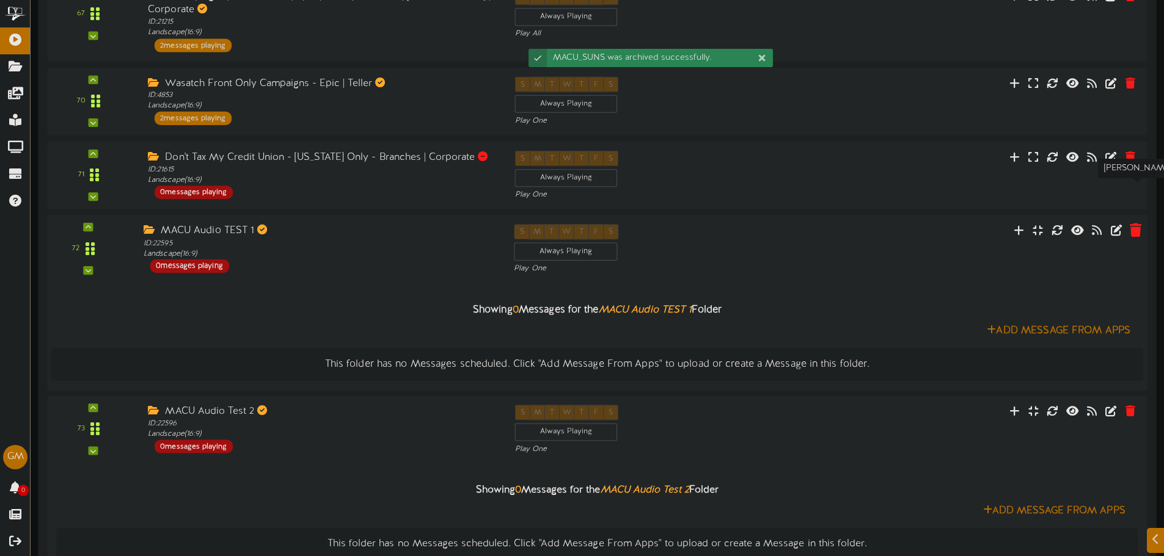
click at [1131, 224] on icon at bounding box center [1135, 230] width 12 height 13
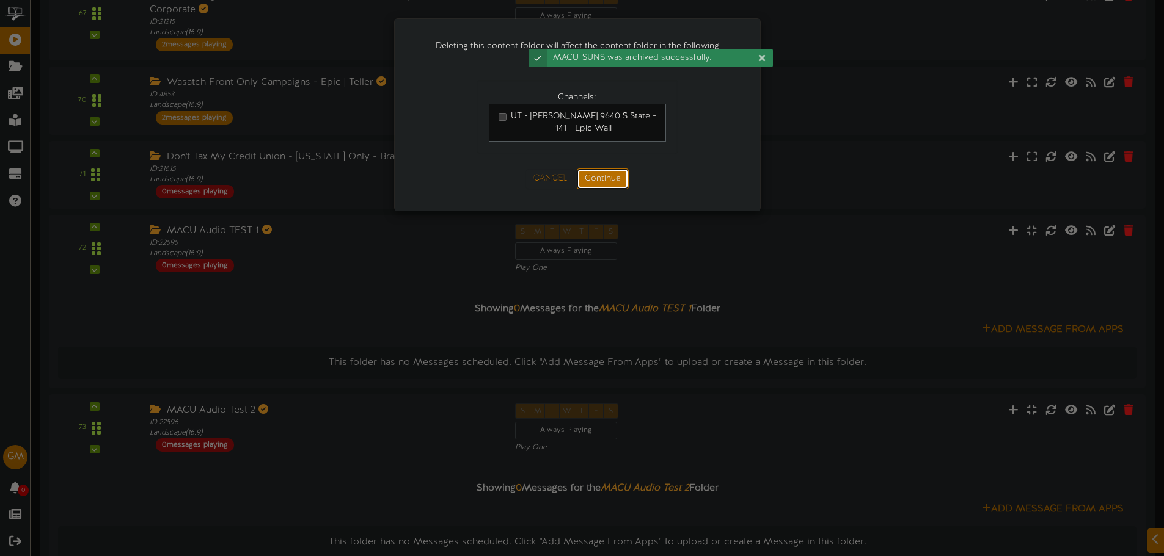
click at [594, 181] on button "Continue" at bounding box center [603, 179] width 52 height 21
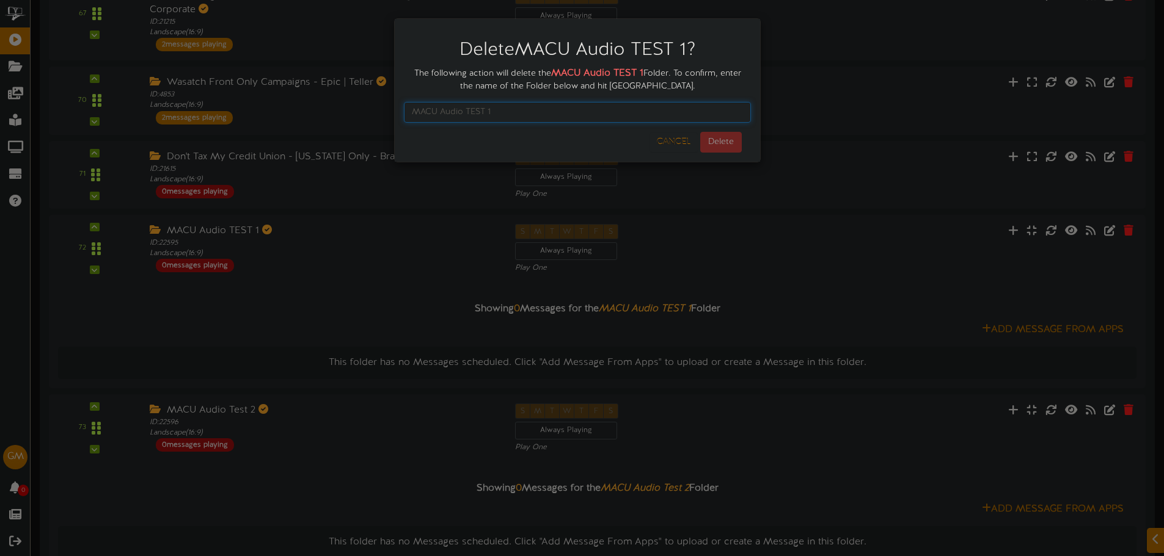
click at [565, 108] on input "text" at bounding box center [577, 112] width 347 height 21
type input "MACU Audio TEST 1"
click at [715, 140] on button "Delete" at bounding box center [721, 142] width 42 height 21
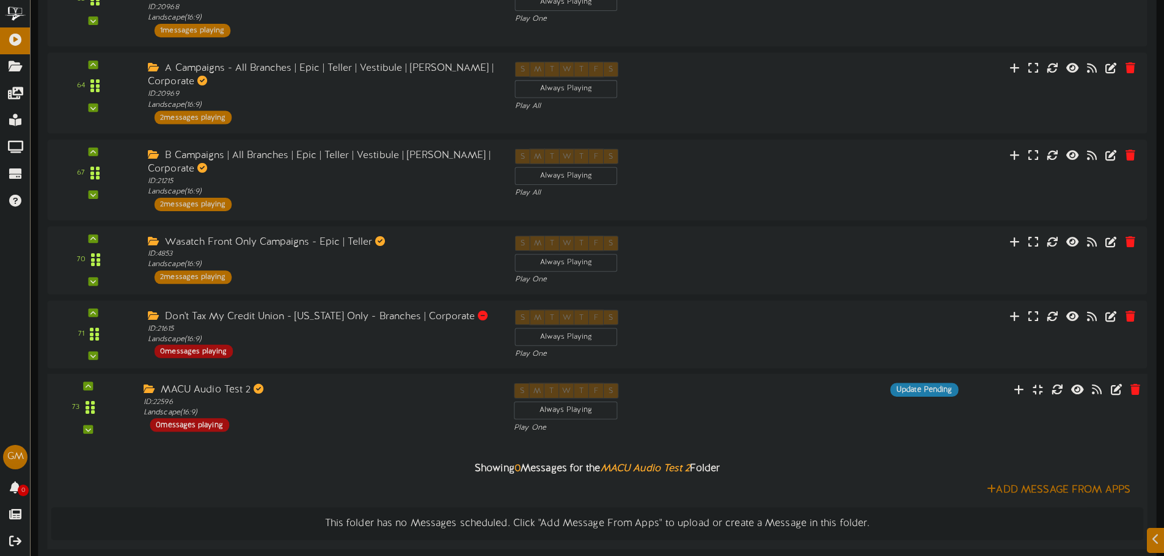
scroll to position [1162, 0]
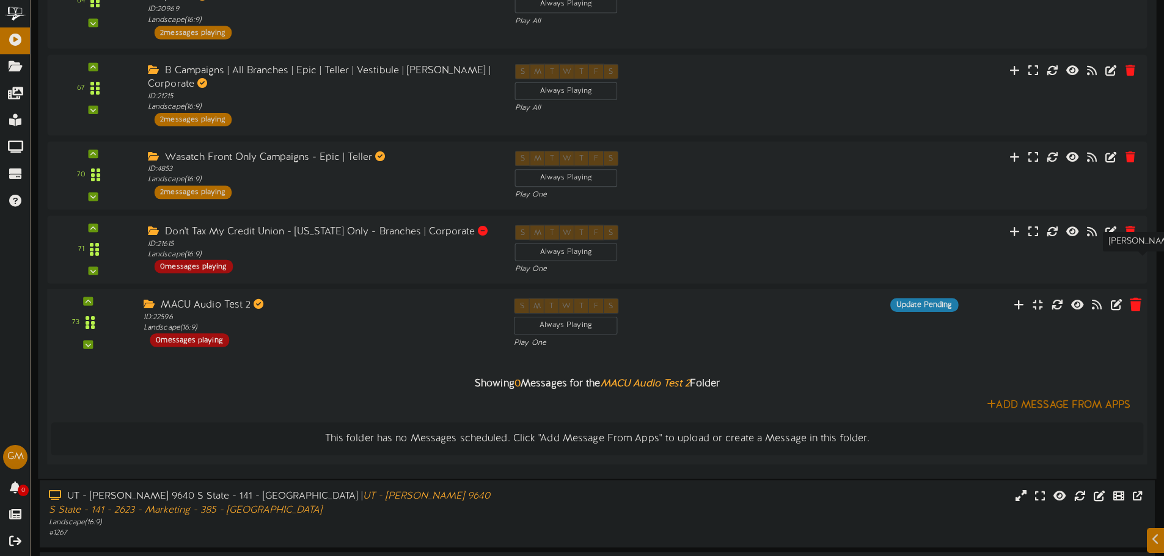
click at [1134, 297] on icon at bounding box center [1135, 303] width 12 height 13
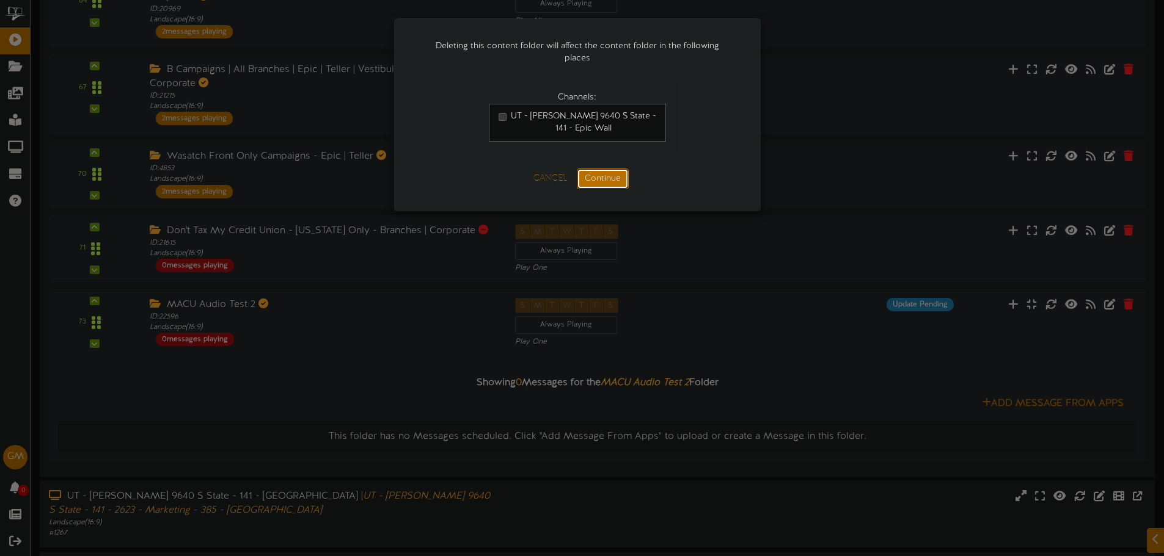
click at [602, 173] on button "Continue" at bounding box center [603, 179] width 52 height 21
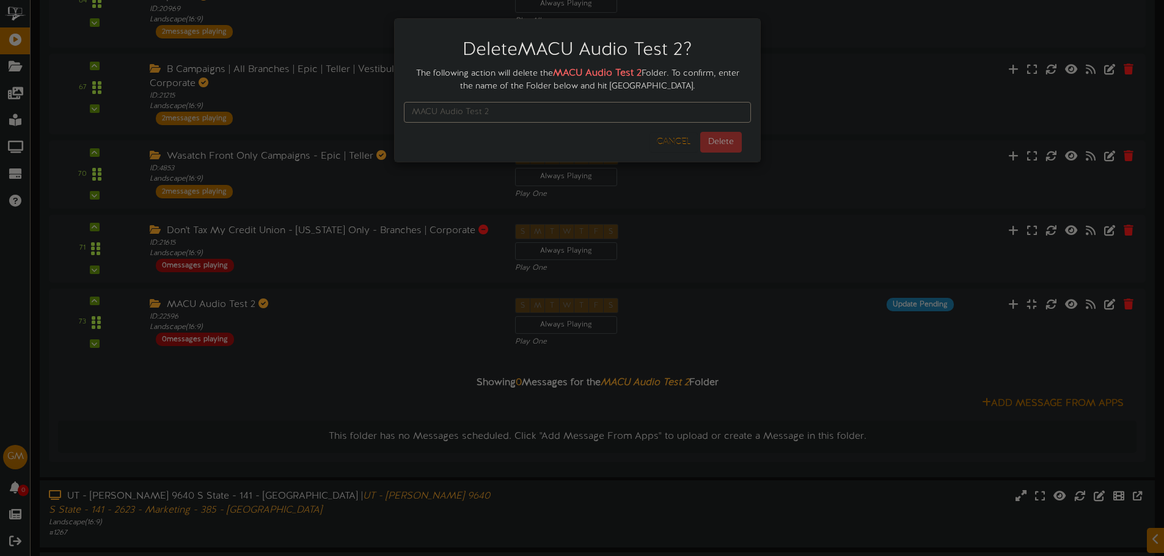
click at [594, 125] on div at bounding box center [577, 112] width 347 height 39
click at [592, 123] on div at bounding box center [577, 112] width 347 height 39
click at [589, 120] on input "text" at bounding box center [577, 112] width 347 height 21
type input "MACU Audio Test 2"
click at [728, 143] on button "Delete" at bounding box center [721, 142] width 42 height 21
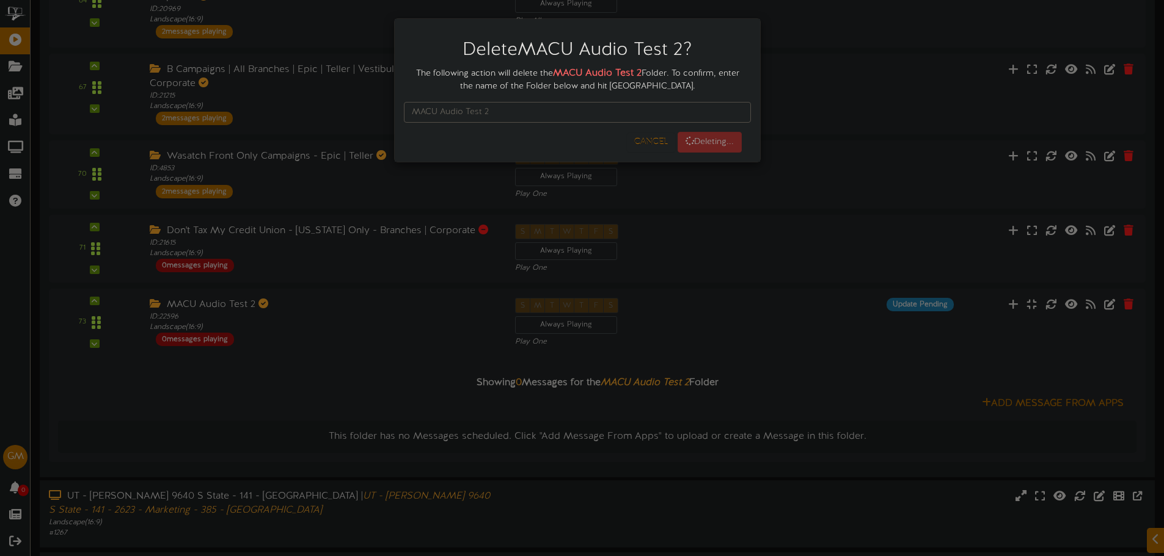
scroll to position [0, 0]
